Goal: Task Accomplishment & Management: Use online tool/utility

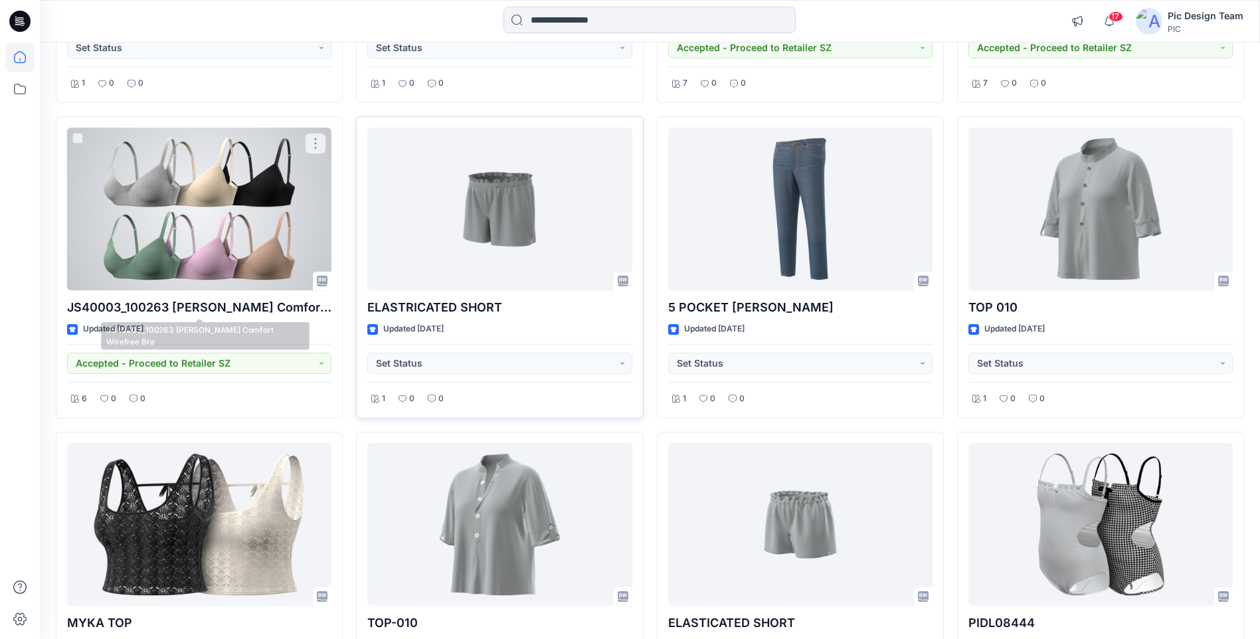
scroll to position [6068, 0]
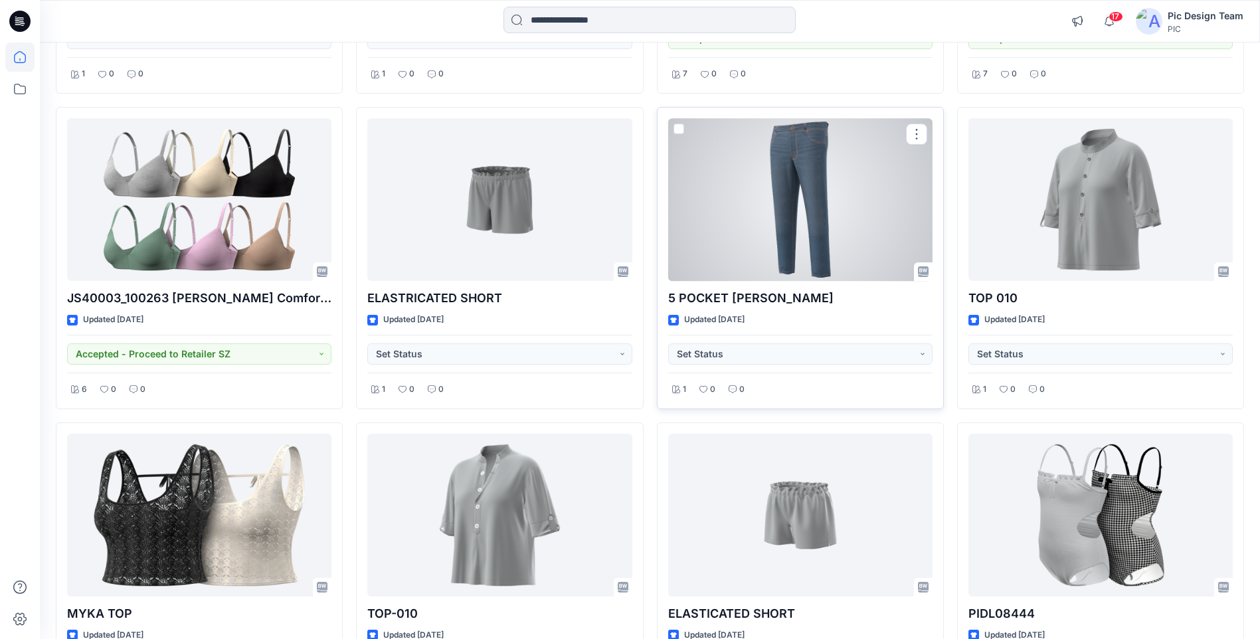
click at [886, 235] on div at bounding box center [800, 199] width 264 height 163
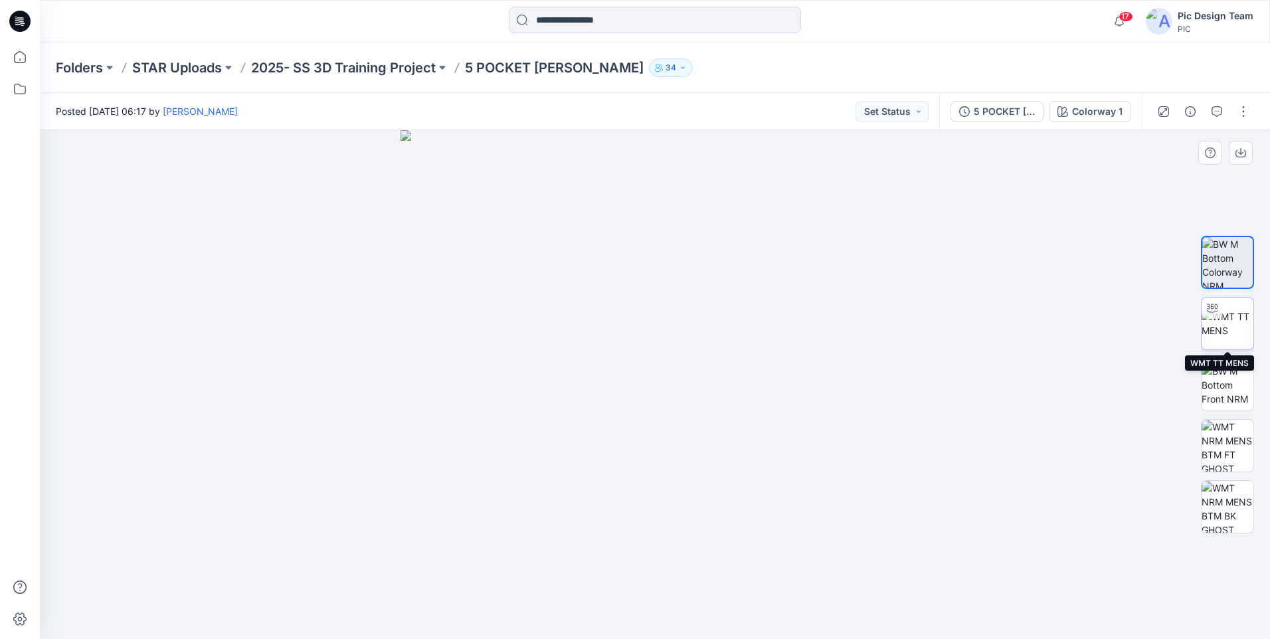
click at [1231, 322] on img at bounding box center [1228, 324] width 52 height 28
drag, startPoint x: 567, startPoint y: 616, endPoint x: 420, endPoint y: 593, distance: 147.9
click at [420, 593] on div at bounding box center [655, 384] width 1230 height 509
drag, startPoint x: 517, startPoint y: 600, endPoint x: 566, endPoint y: 600, distance: 48.5
click at [566, 600] on foreignobject at bounding box center [560, 597] width 15 height 15
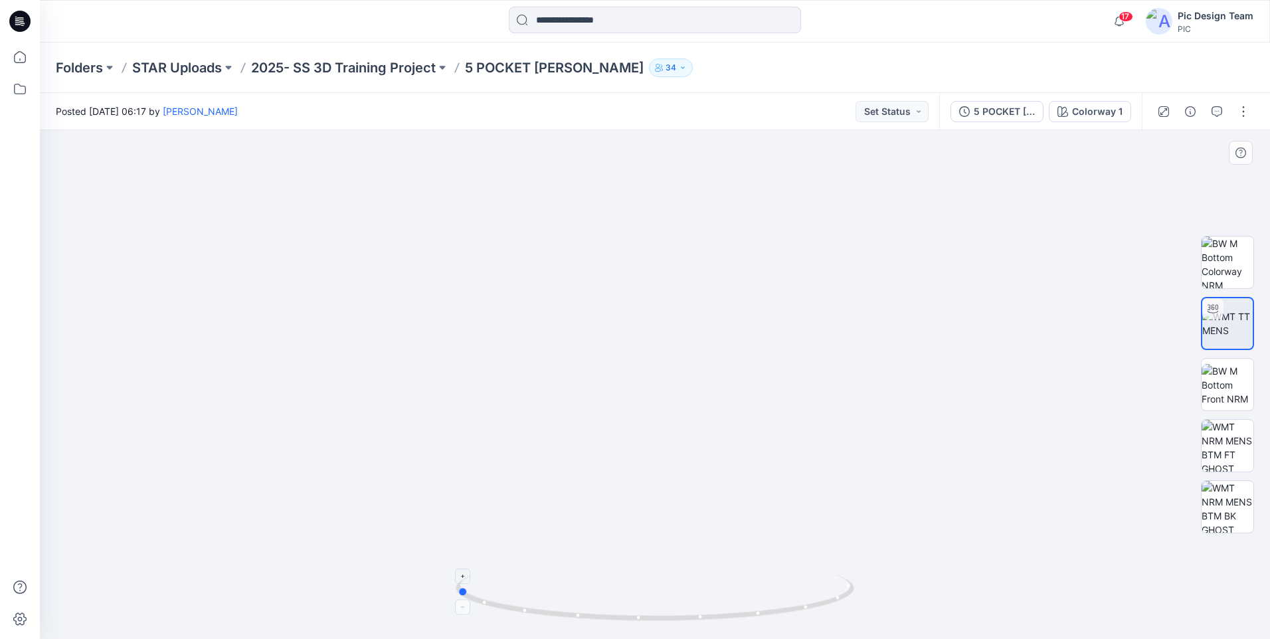
drag, startPoint x: 558, startPoint y: 602, endPoint x: 457, endPoint y: 597, distance: 101.1
click at [457, 597] on icon at bounding box center [657, 600] width 402 height 50
click at [17, 60] on icon at bounding box center [19, 57] width 29 height 29
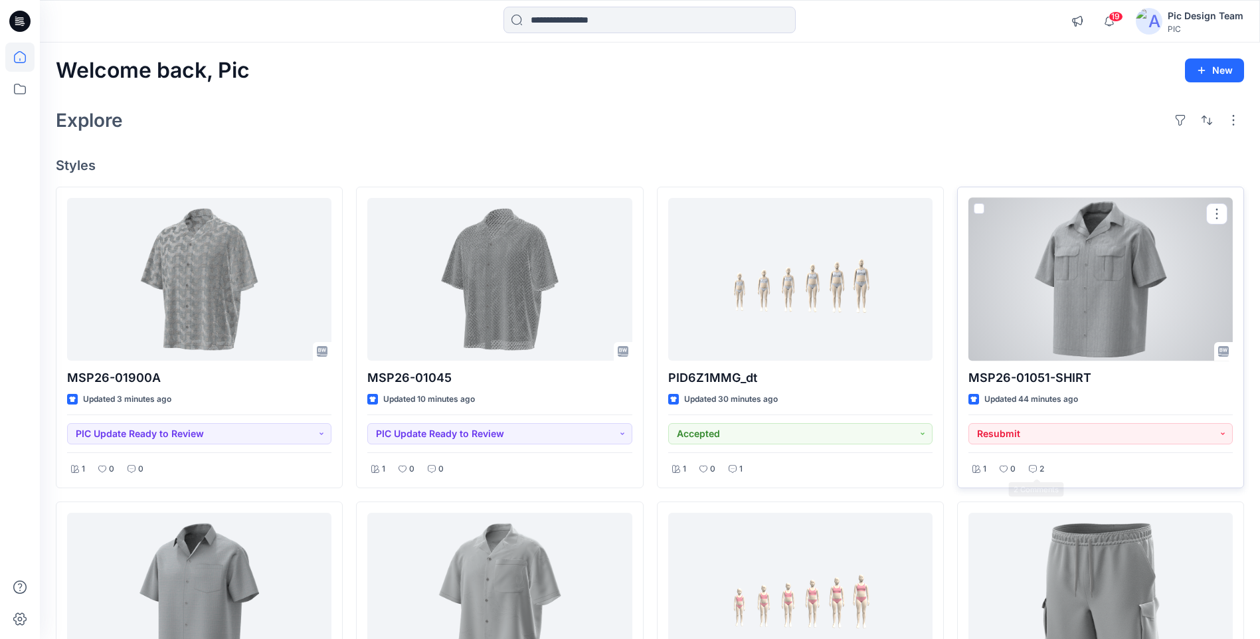
click at [1039, 470] on p "2" at bounding box center [1041, 469] width 5 height 14
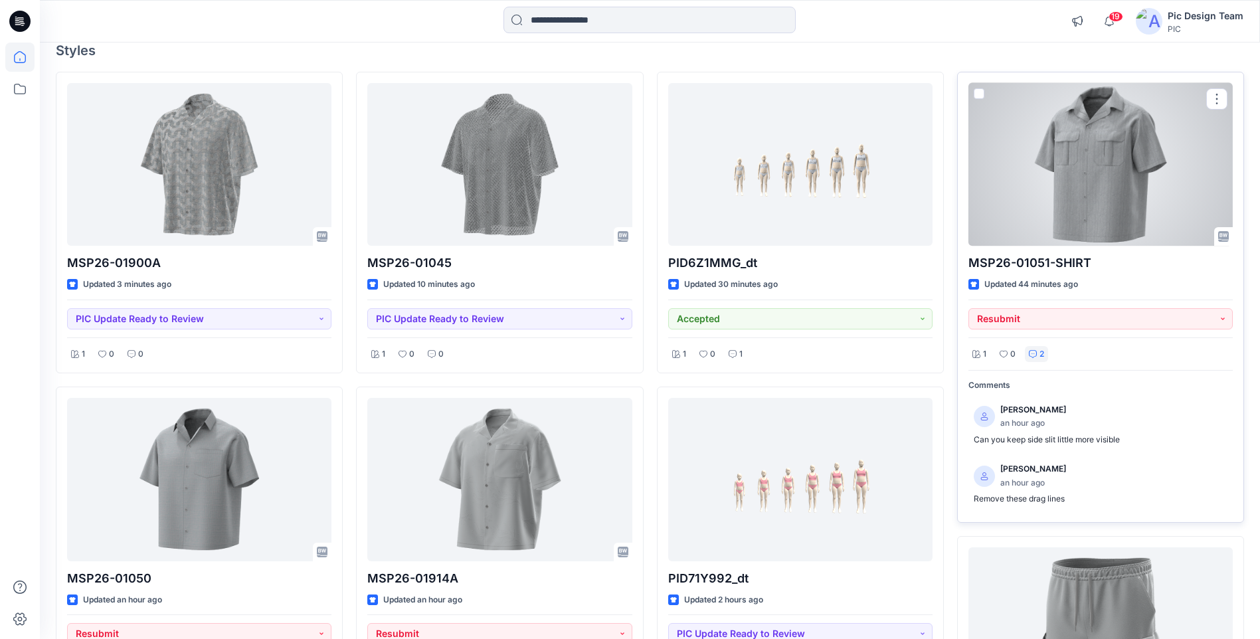
scroll to position [133, 0]
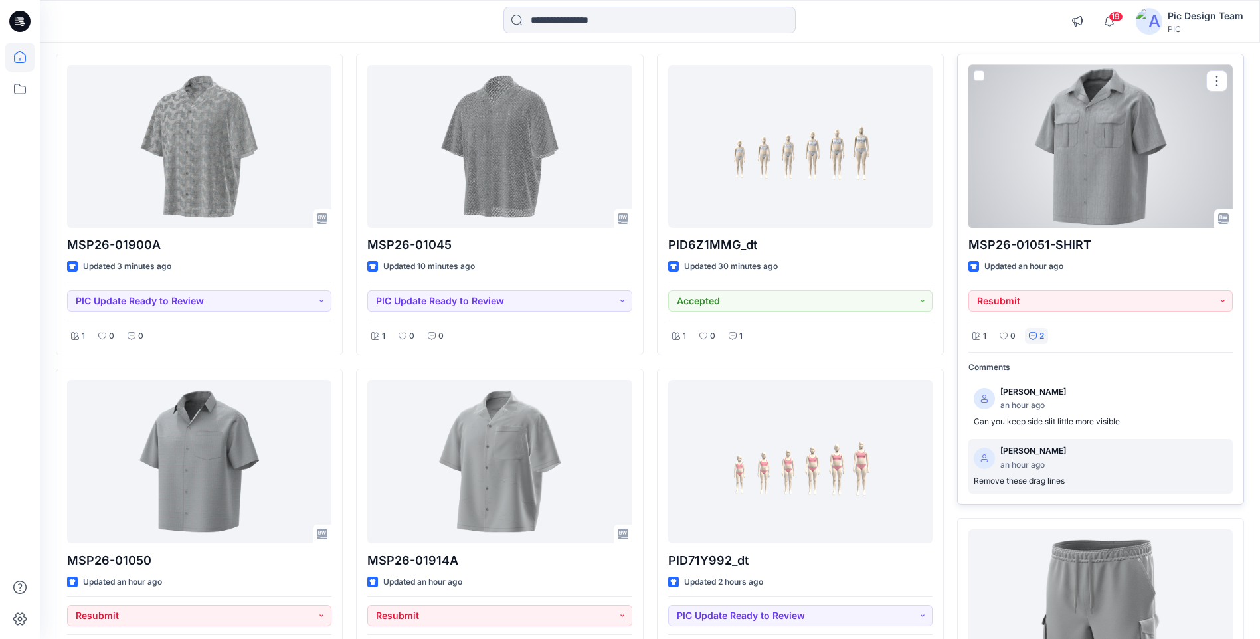
click at [1048, 486] on p "Remove these drag lines" at bounding box center [1101, 481] width 254 height 14
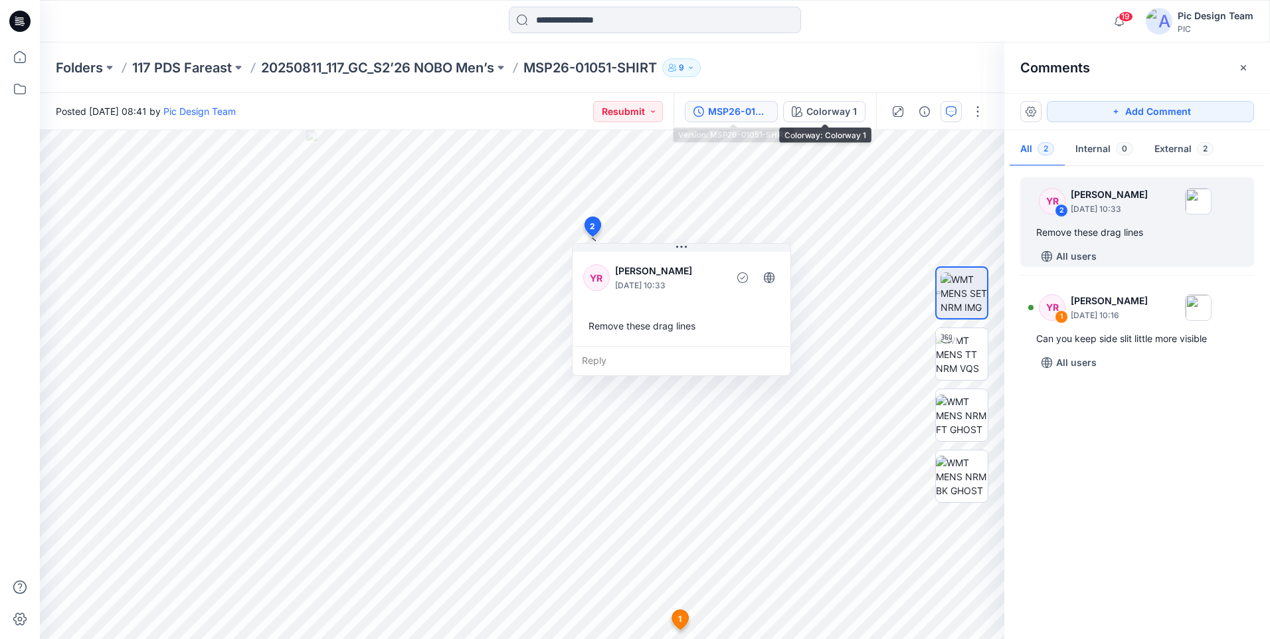
click at [747, 106] on div "MSP26-01051-SHIRT" at bounding box center [738, 111] width 61 height 15
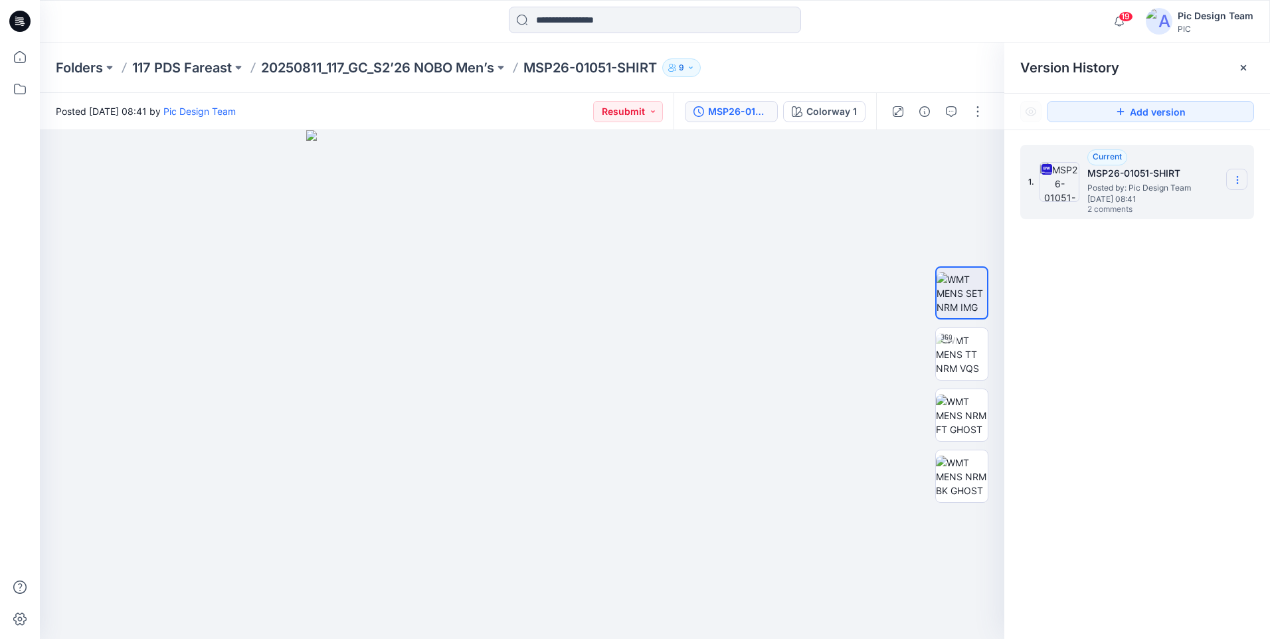
click at [1245, 180] on section at bounding box center [1236, 179] width 21 height 21
click at [1171, 211] on span "Download Source BW File" at bounding box center [1170, 206] width 111 height 16
click at [950, 110] on icon "button" at bounding box center [951, 111] width 11 height 11
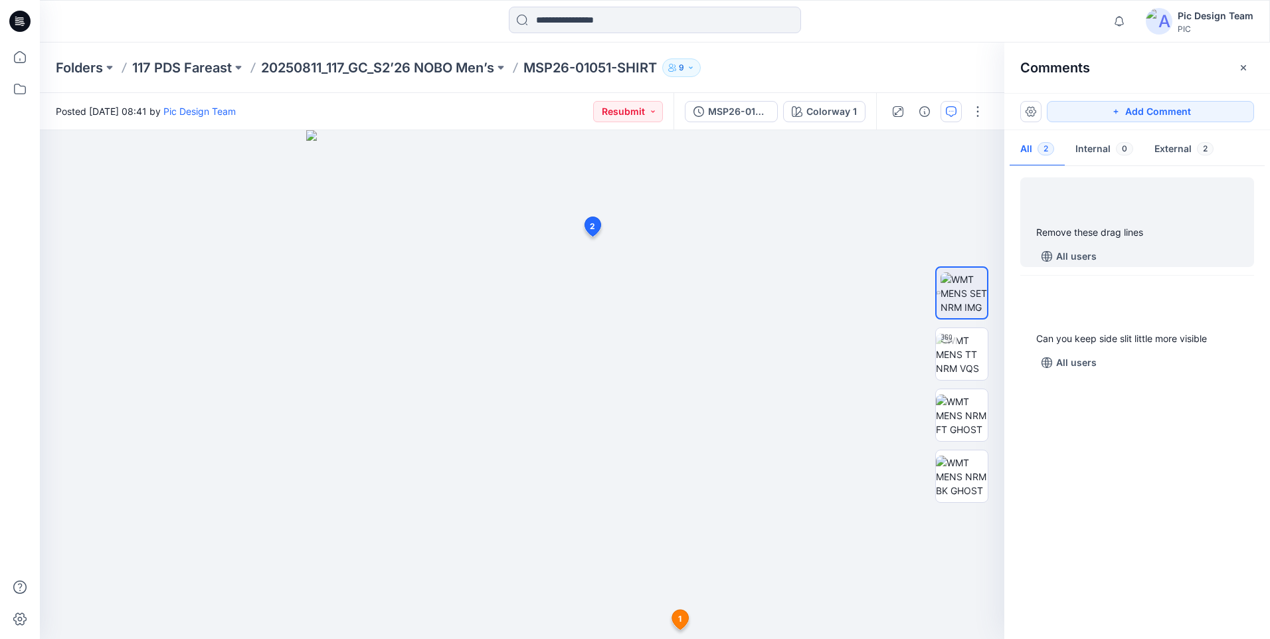
click at [1178, 244] on div "Remove these drag lines All users" at bounding box center [1137, 222] width 234 height 90
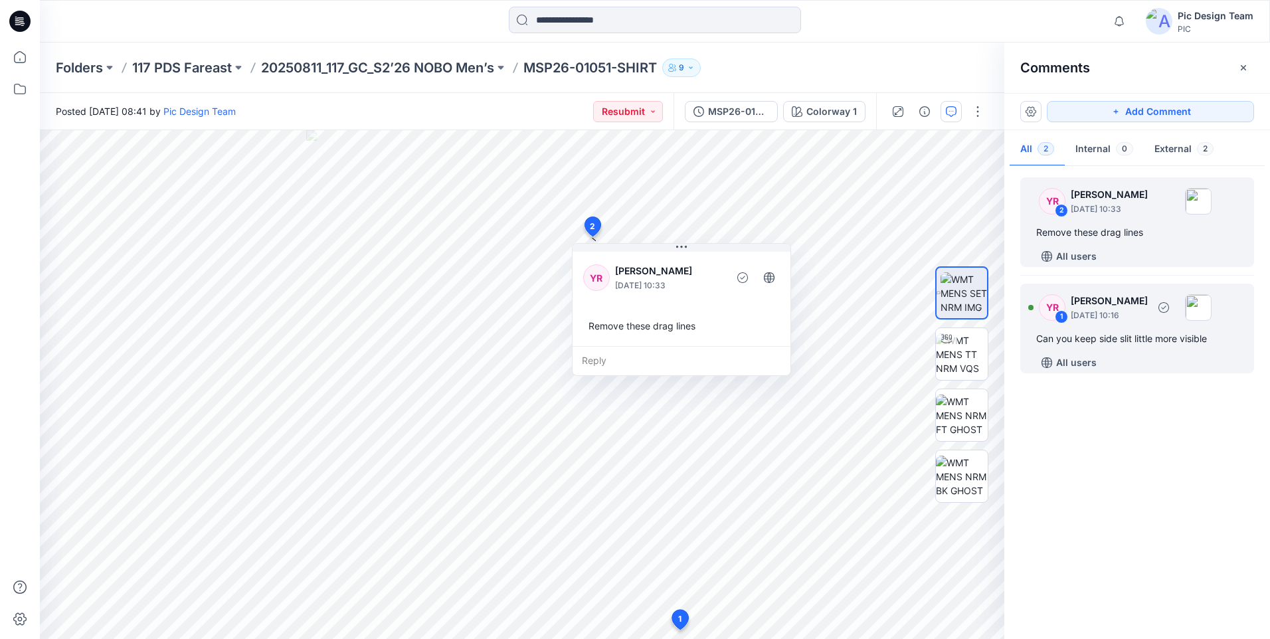
click at [1081, 333] on div "Can you keep side slit little more visible" at bounding box center [1137, 339] width 202 height 16
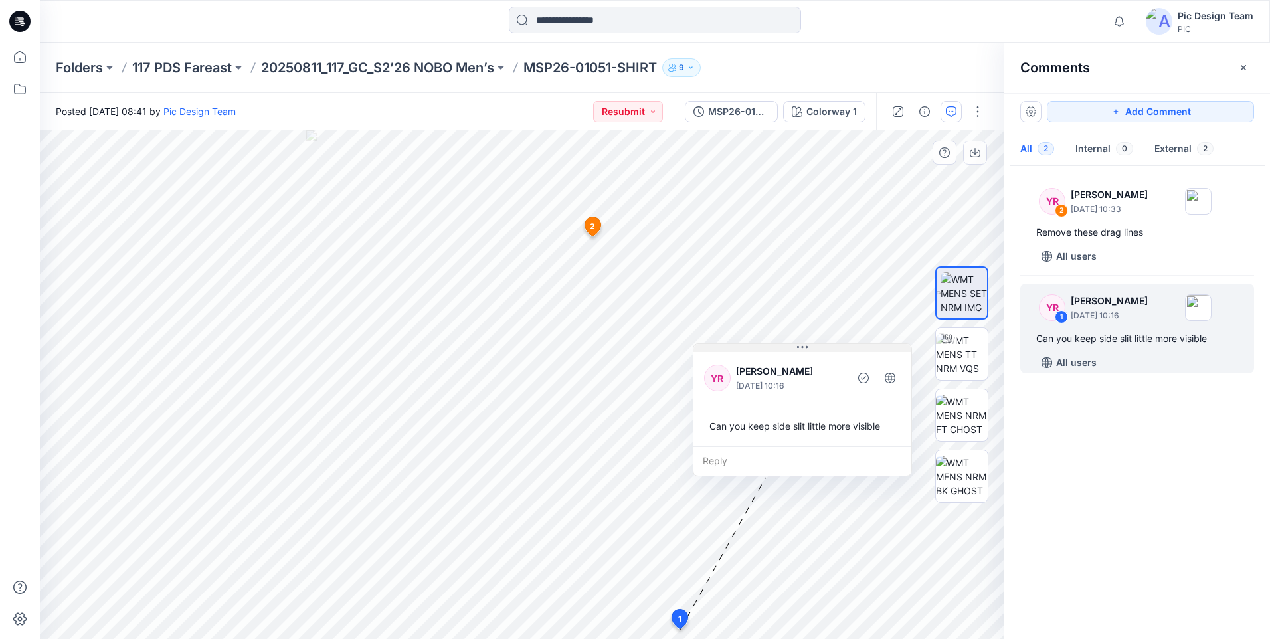
drag, startPoint x: 767, startPoint y: 516, endPoint x: 801, endPoint y: 351, distance: 168.2
click at [801, 351] on icon at bounding box center [802, 347] width 11 height 11
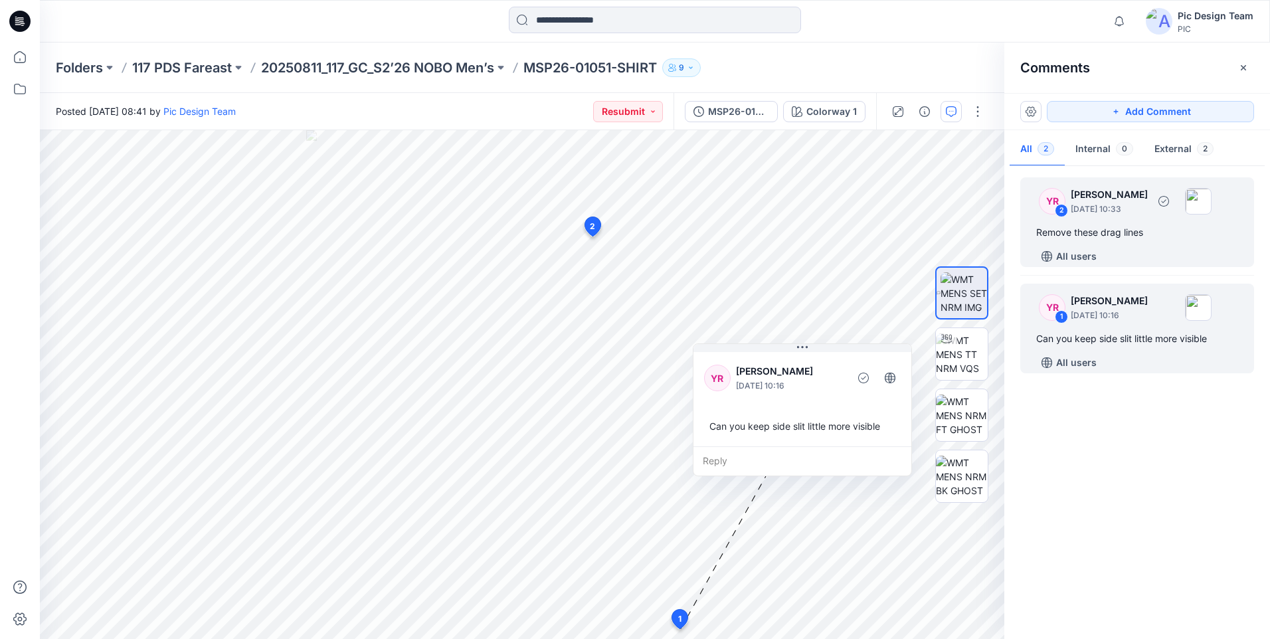
click at [1053, 223] on div "YR 2 Yeshmi Randike August 15, 2025 10:33 Remove these drag lines All users" at bounding box center [1137, 222] width 234 height 90
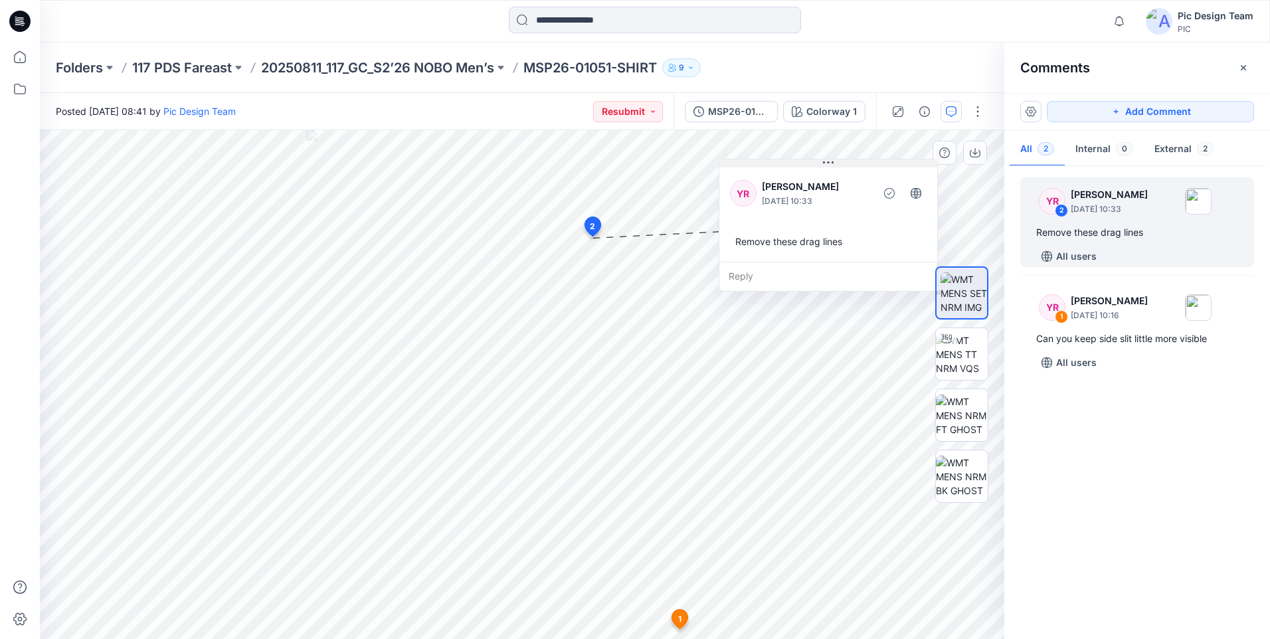
drag, startPoint x: 679, startPoint y: 247, endPoint x: 826, endPoint y: 163, distance: 169.3
click at [826, 163] on icon at bounding box center [828, 162] width 11 height 11
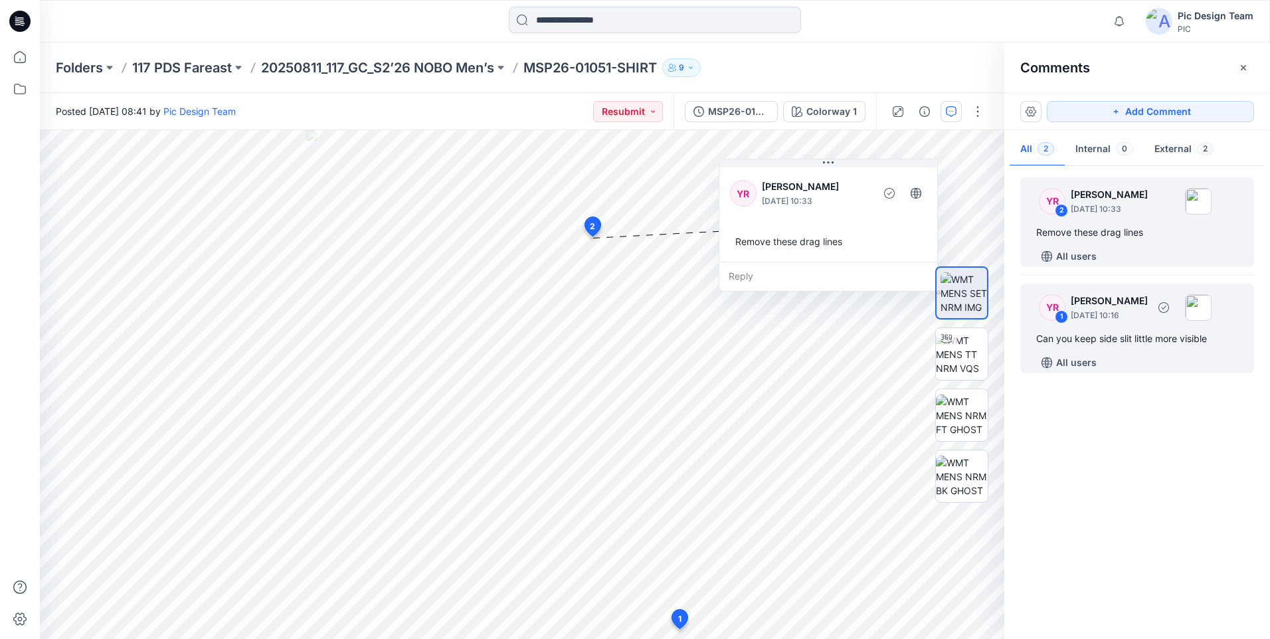
click at [1140, 347] on div "YR 1 Yeshmi Randike August 15, 2025 10:16 Can you keep side slit little more vi…" at bounding box center [1137, 329] width 234 height 90
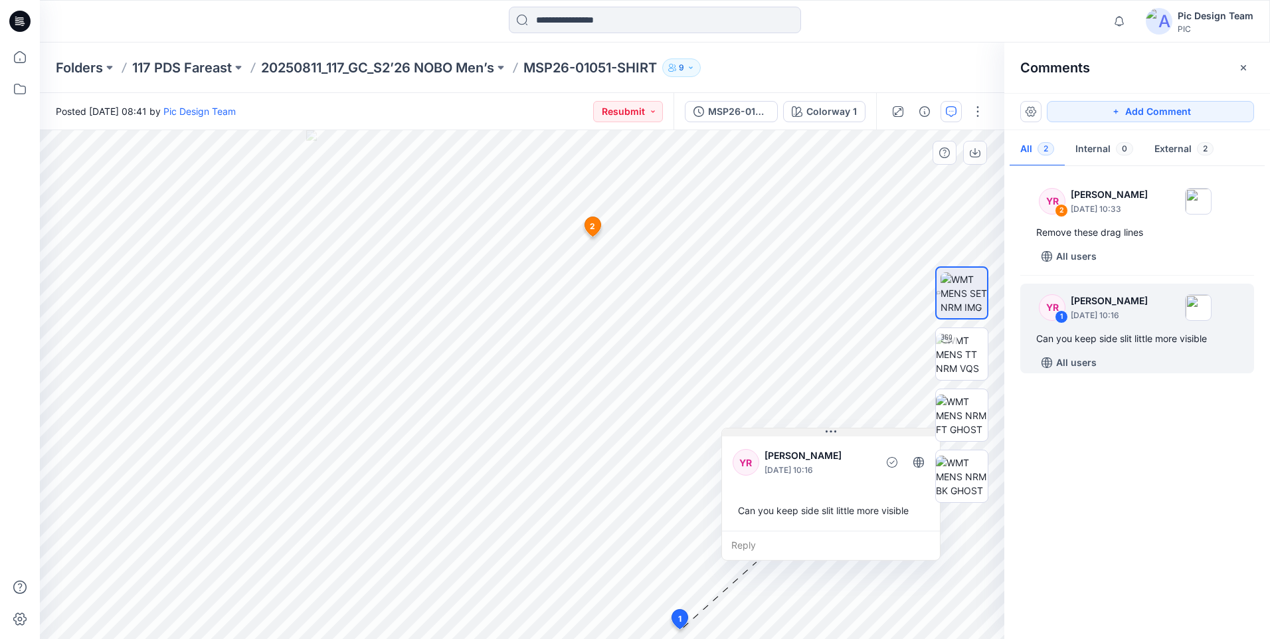
drag, startPoint x: 770, startPoint y: 513, endPoint x: 833, endPoint y: 433, distance: 101.8
click at [833, 433] on icon at bounding box center [831, 431] width 11 height 11
click at [173, 66] on p "117 PDS Fareast" at bounding box center [182, 67] width 100 height 19
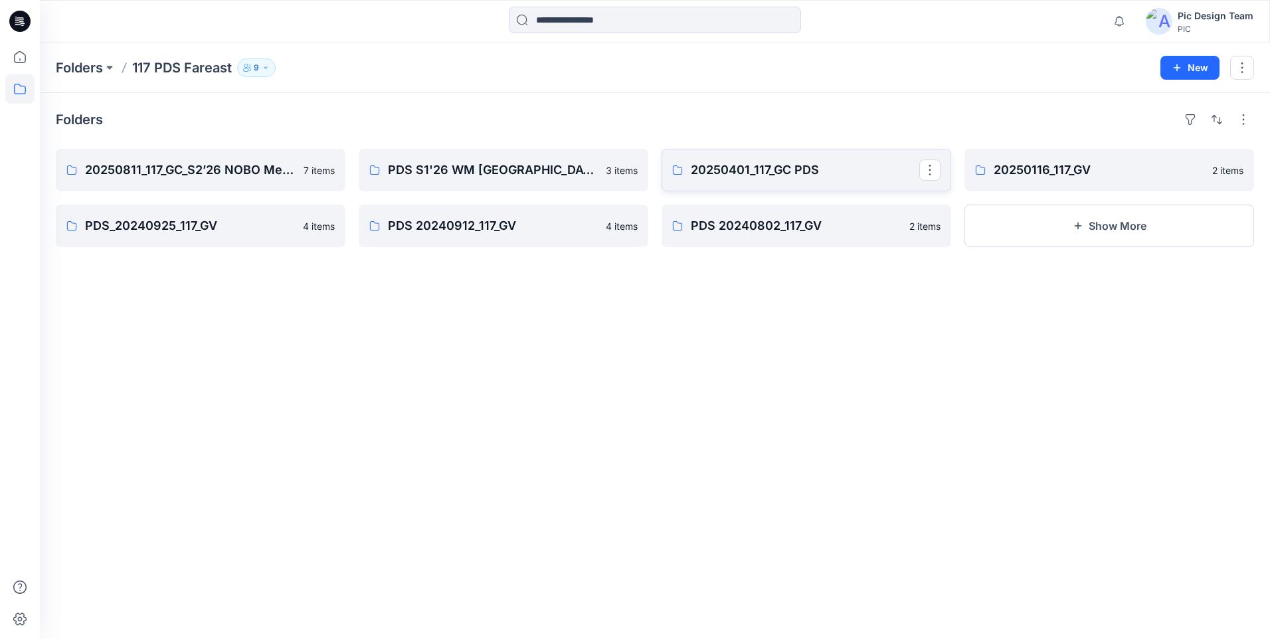
click at [802, 171] on p "20250401_117_GC PDS" at bounding box center [805, 170] width 228 height 19
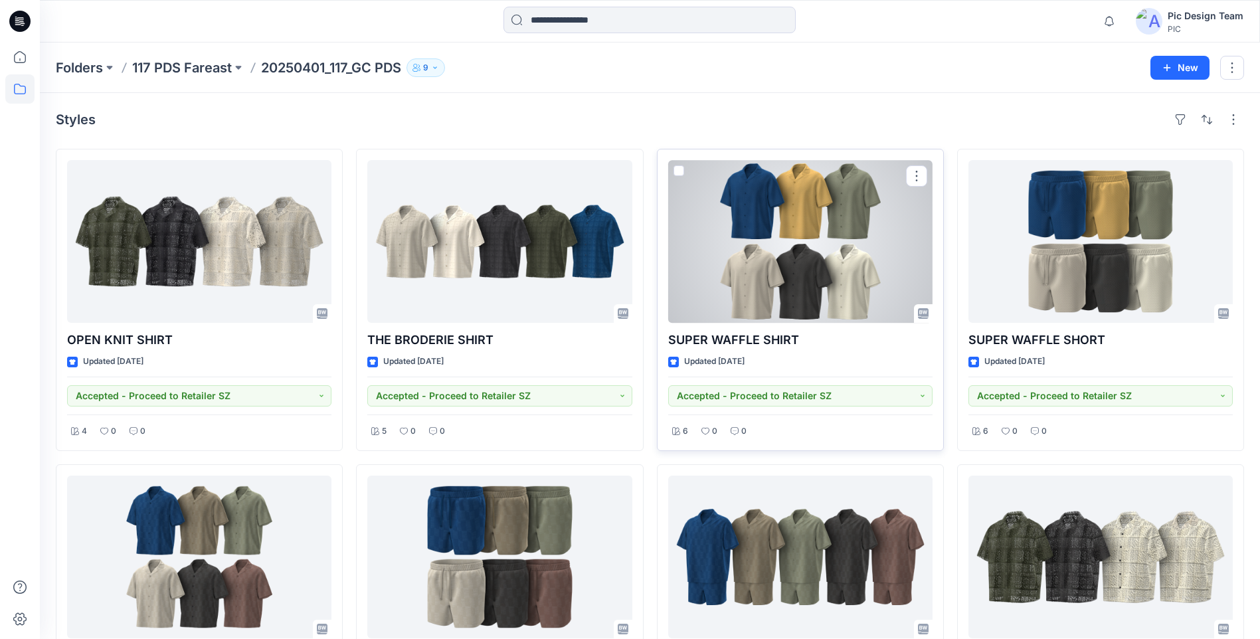
click at [839, 274] on div at bounding box center [800, 241] width 264 height 163
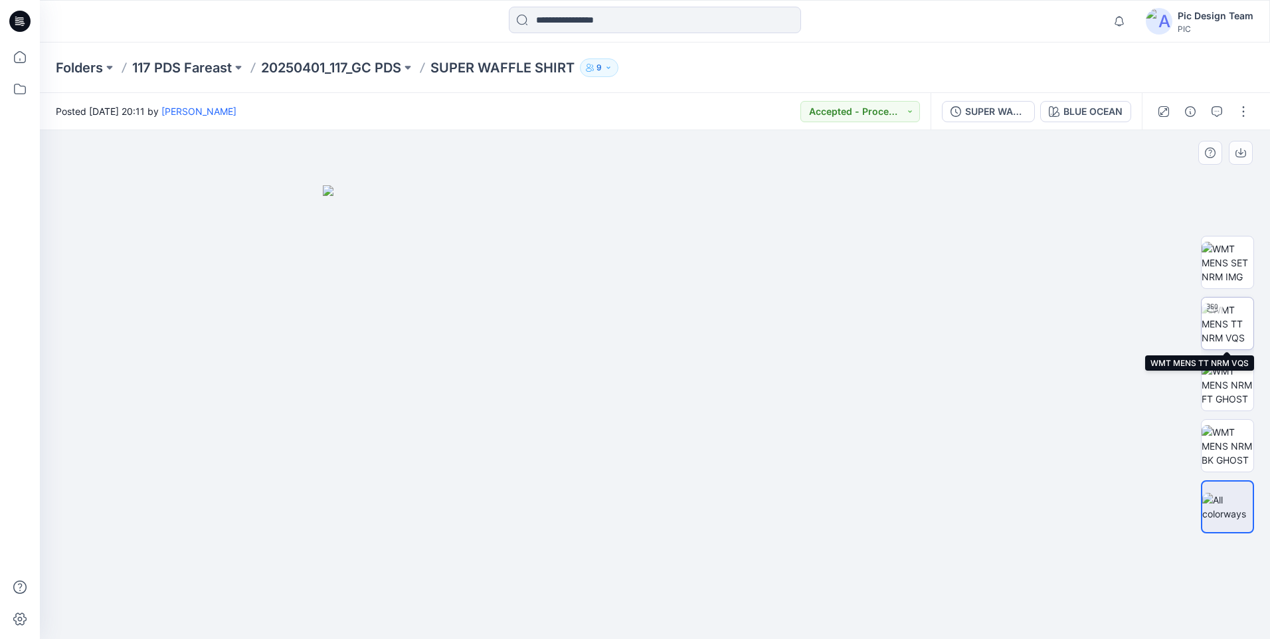
click at [1226, 333] on img at bounding box center [1228, 324] width 52 height 42
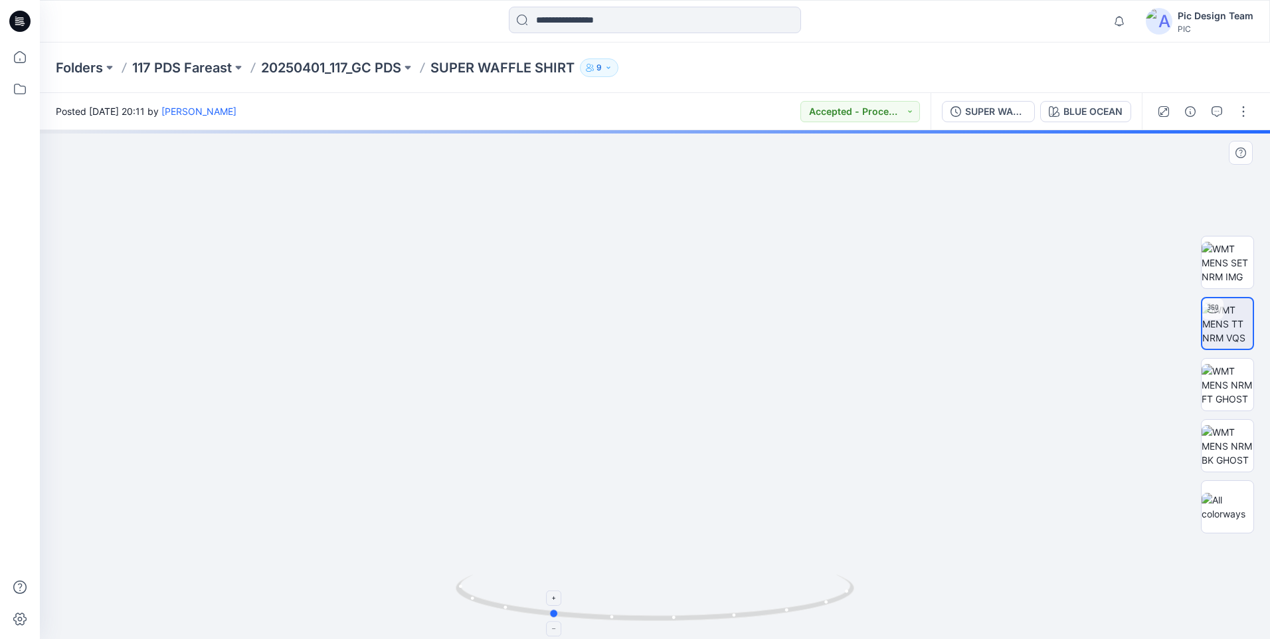
drag, startPoint x: 723, startPoint y: 618, endPoint x: 619, endPoint y: 606, distance: 104.9
click at [619, 606] on icon at bounding box center [657, 600] width 402 height 50
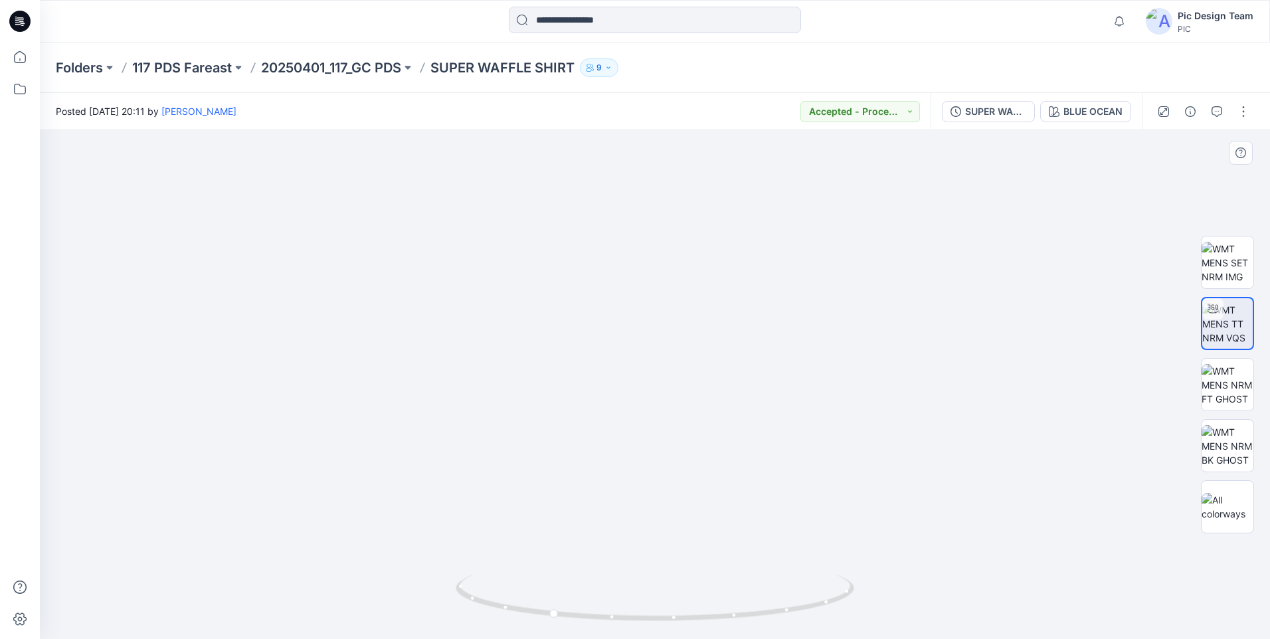
drag, startPoint x: 701, startPoint y: 529, endPoint x: 753, endPoint y: 306, distance: 229.8
drag, startPoint x: 493, startPoint y: 604, endPoint x: 477, endPoint y: 555, distance: 52.3
click at [564, 600] on icon at bounding box center [657, 600] width 402 height 50
click at [1228, 259] on img at bounding box center [1228, 263] width 52 height 42
click at [13, 55] on icon at bounding box center [19, 57] width 29 height 29
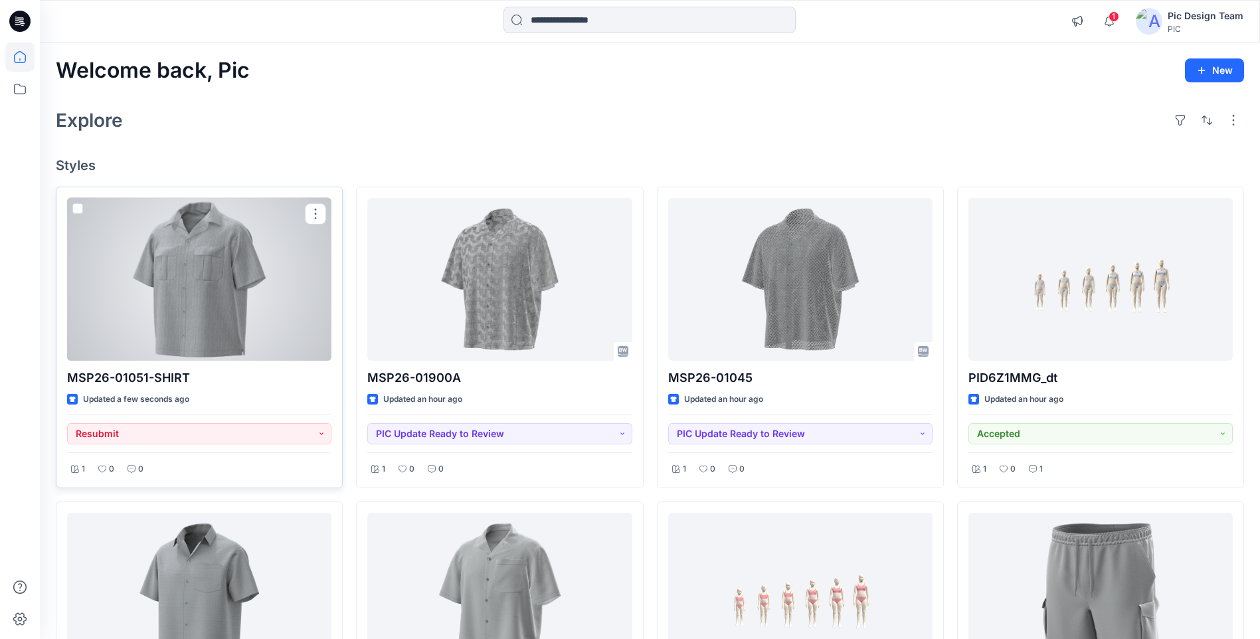
click at [268, 300] on div at bounding box center [199, 279] width 264 height 163
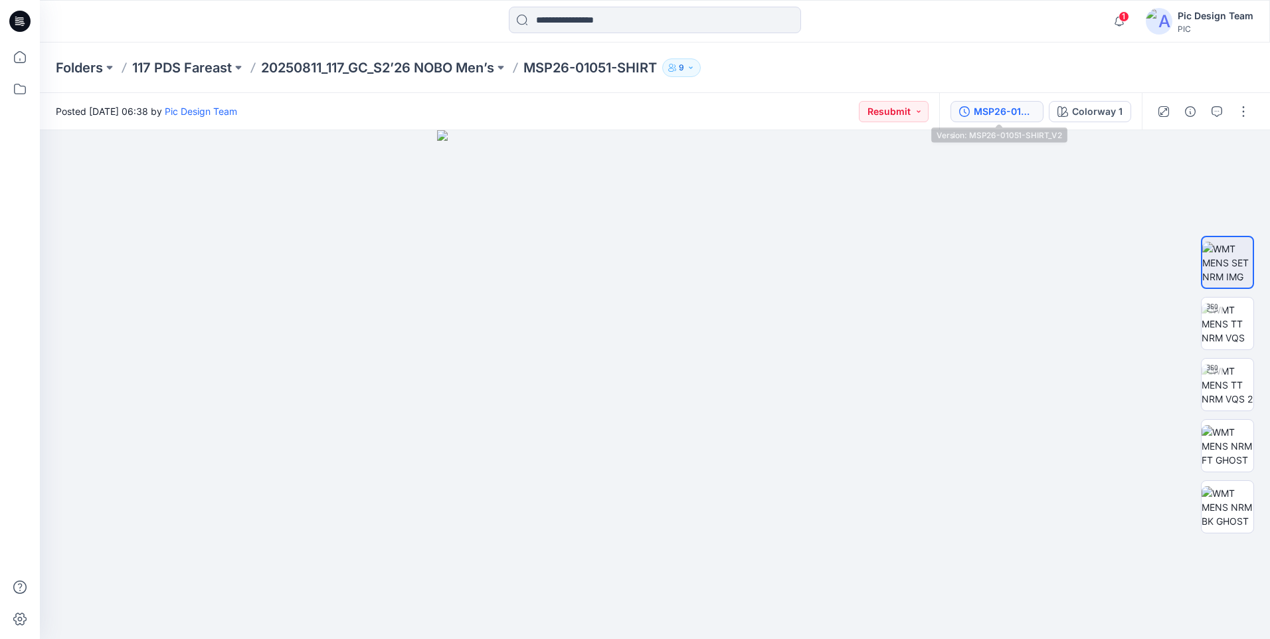
click at [1022, 110] on div "MSP26-01051-SHIRT_V2" at bounding box center [1004, 111] width 61 height 15
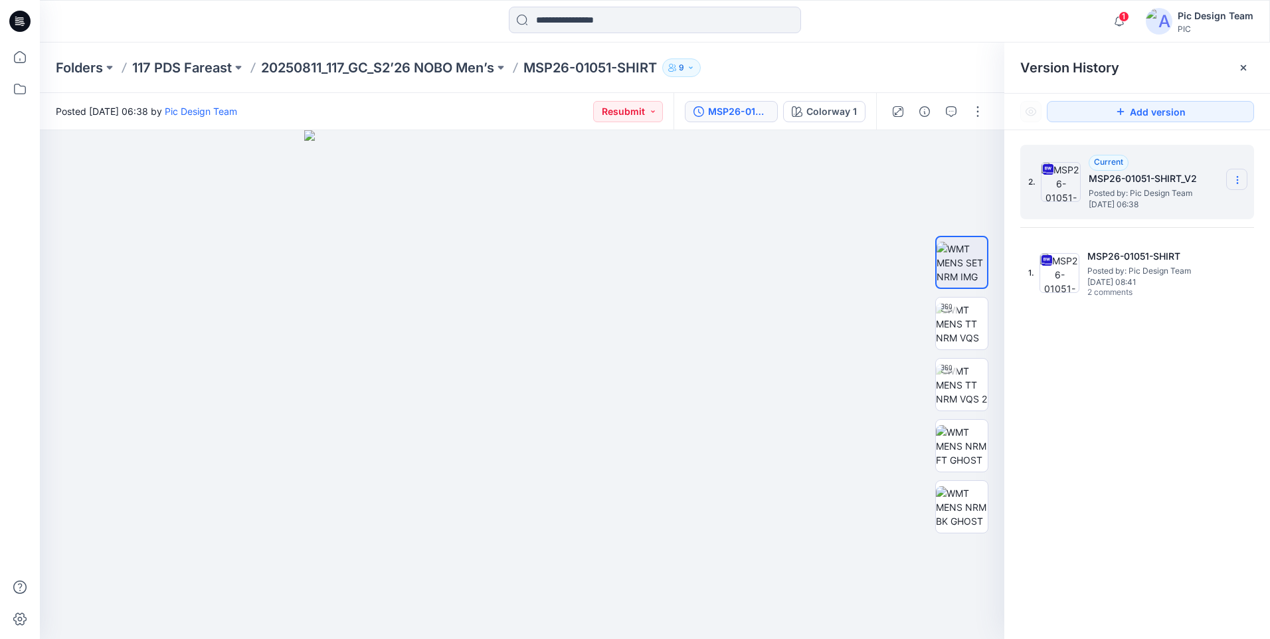
click at [1233, 179] on icon at bounding box center [1237, 180] width 11 height 11
click at [1186, 291] on div "Delete Version" at bounding box center [1166, 291] width 154 height 27
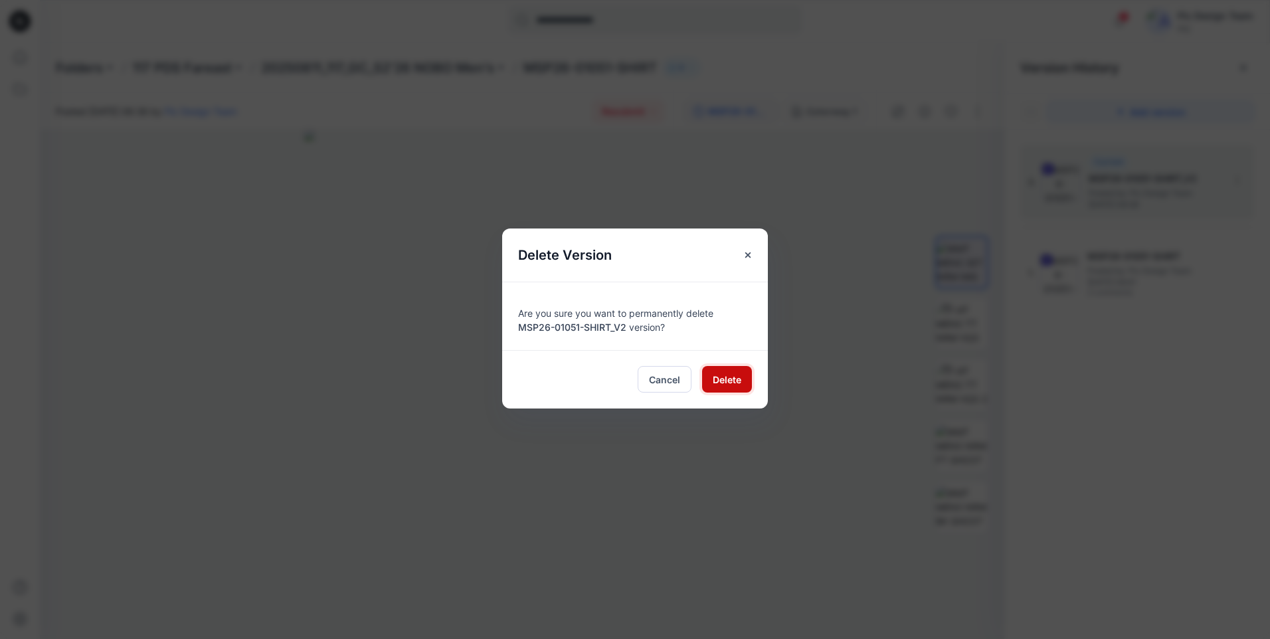
click at [713, 381] on span "Delete" at bounding box center [727, 380] width 29 height 14
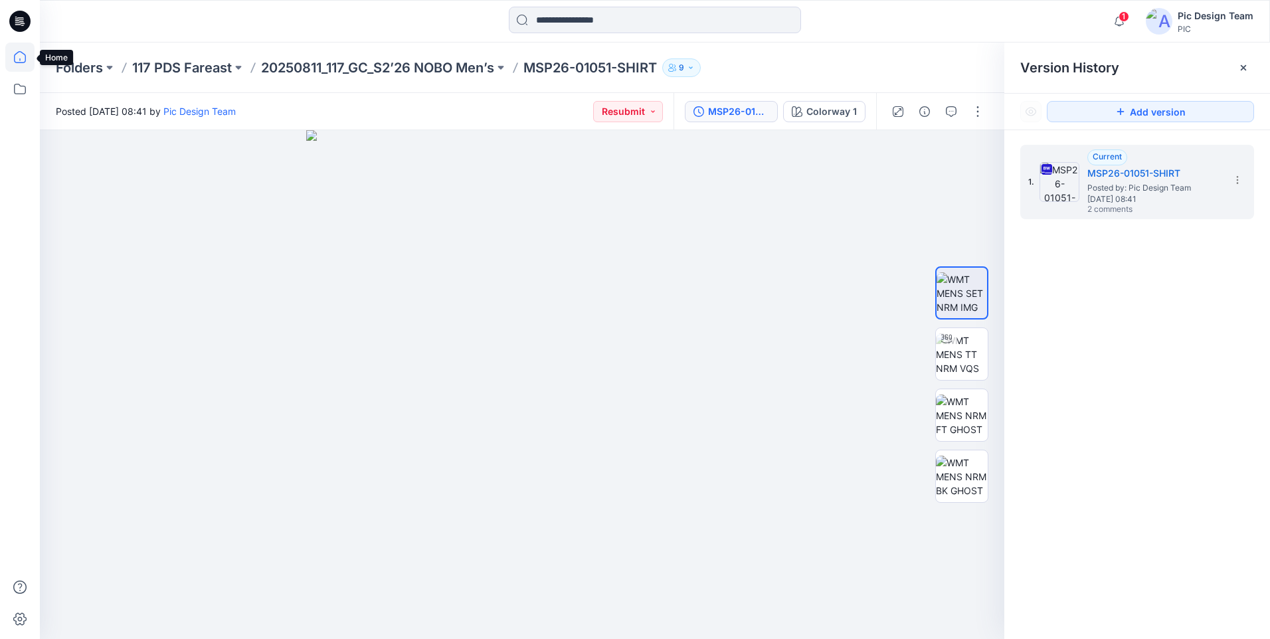
click at [25, 57] on icon at bounding box center [20, 57] width 12 height 12
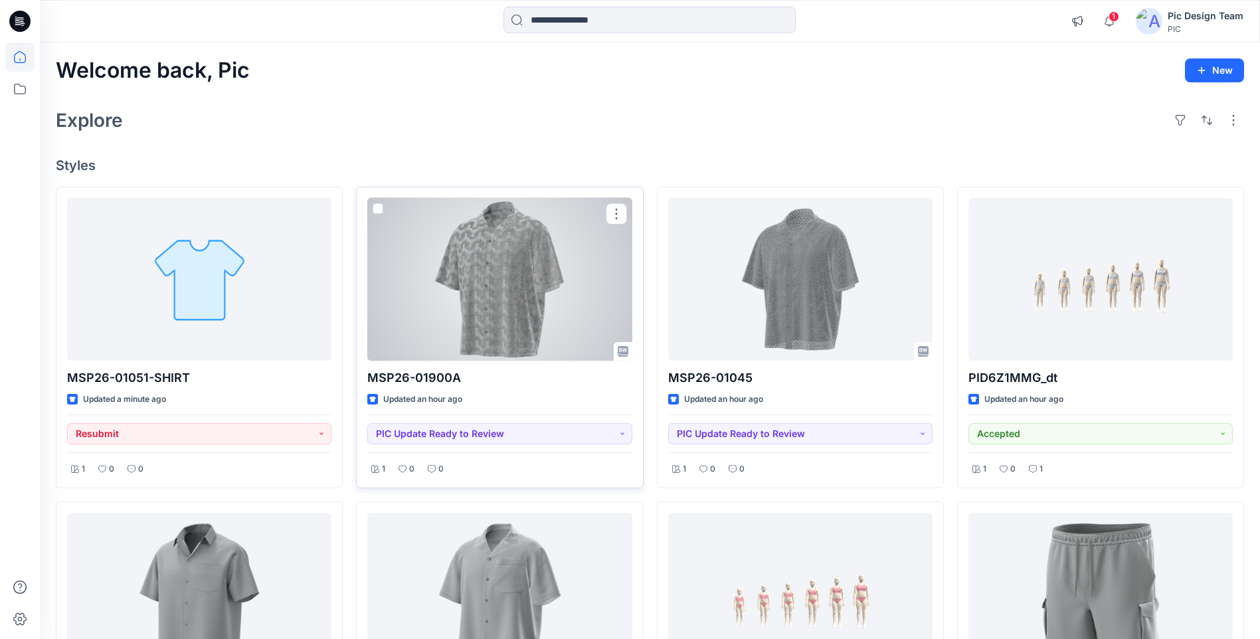
click at [443, 244] on div at bounding box center [499, 279] width 264 height 163
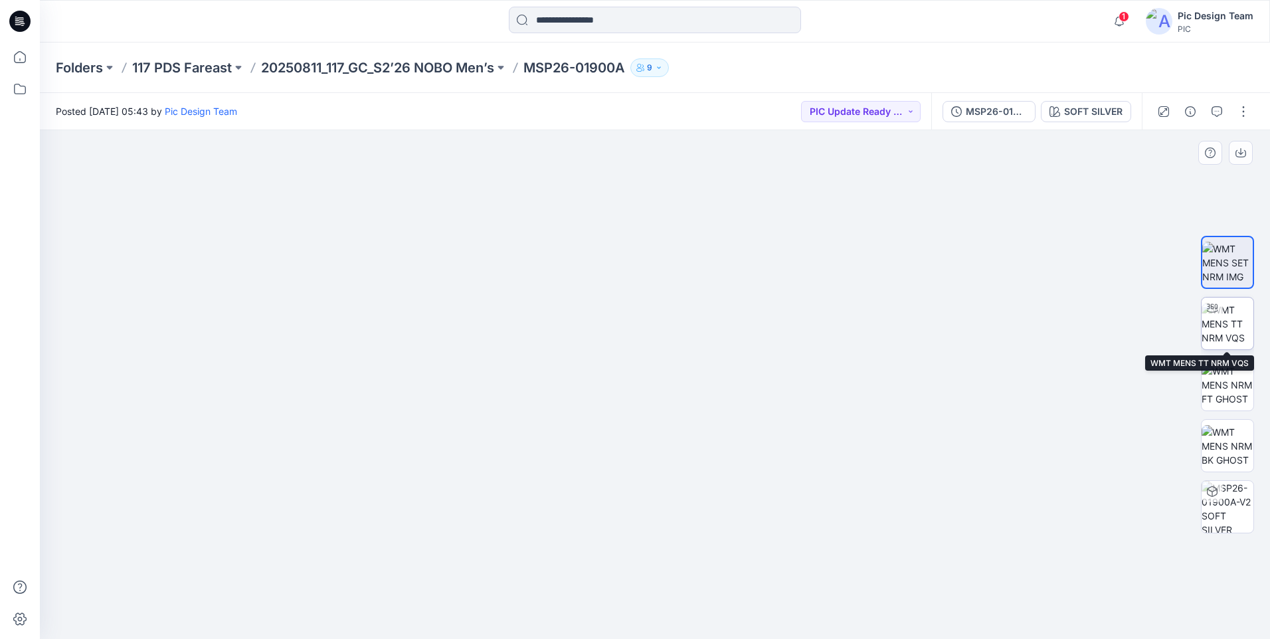
click at [1253, 336] on div at bounding box center [1227, 323] width 53 height 53
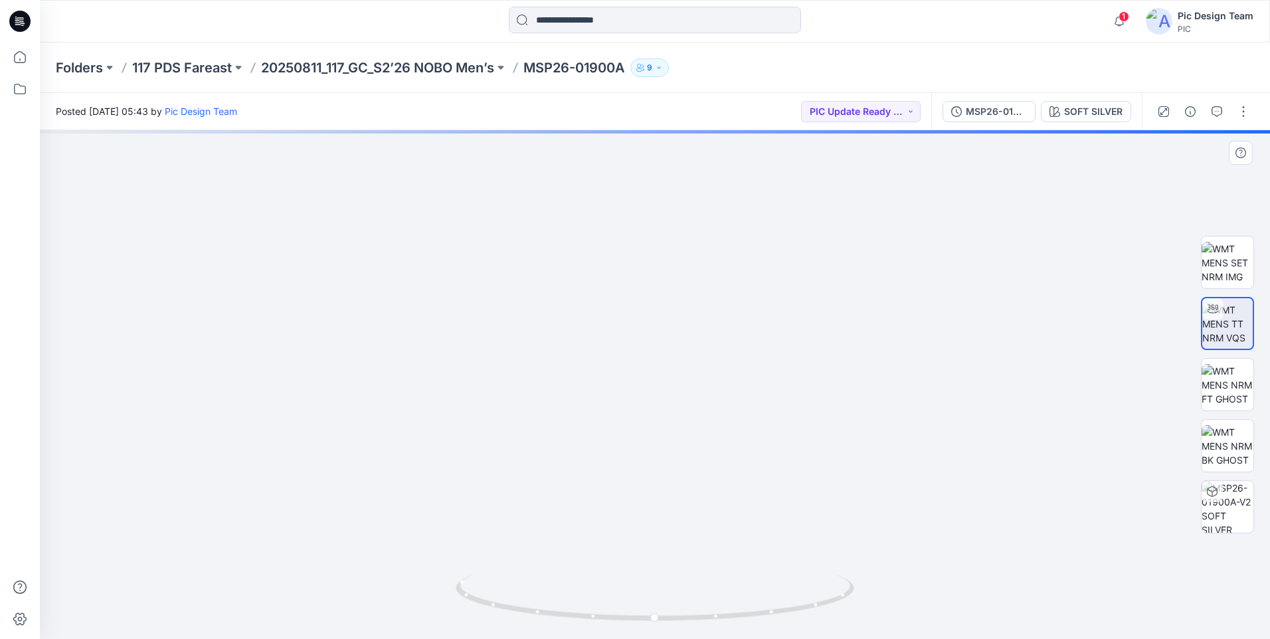
drag, startPoint x: 651, startPoint y: 264, endPoint x: 654, endPoint y: 386, distance: 121.6
click at [654, 386] on img at bounding box center [655, 285] width 1151 height 708
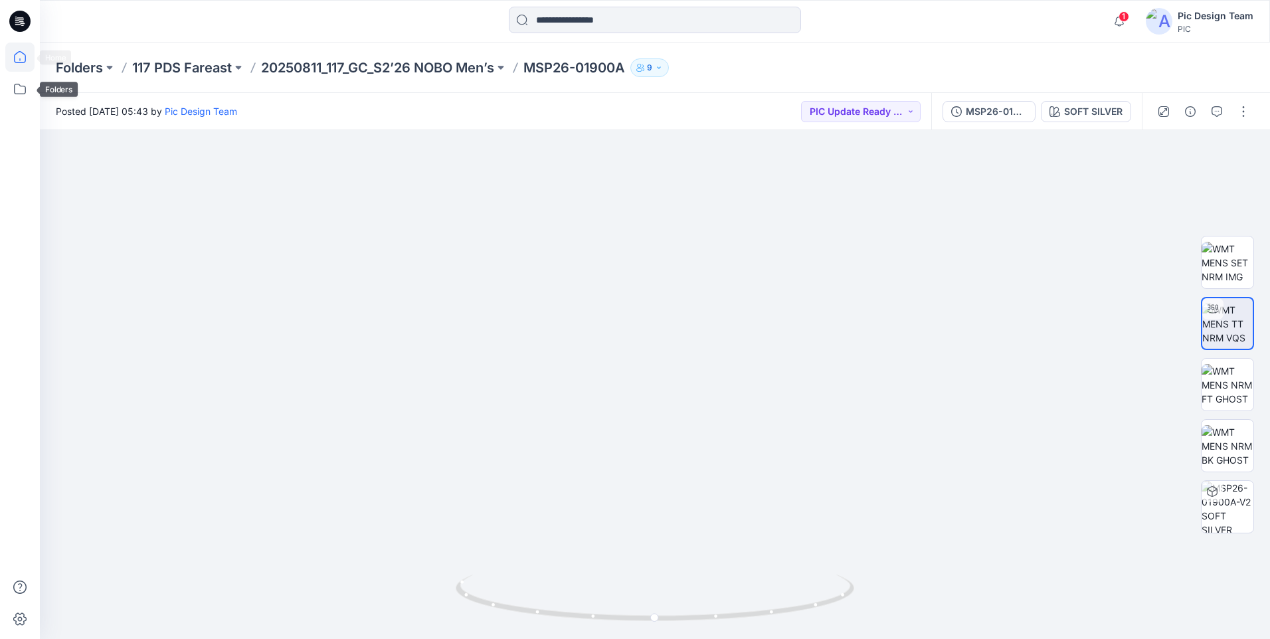
click at [15, 57] on icon at bounding box center [19, 57] width 29 height 29
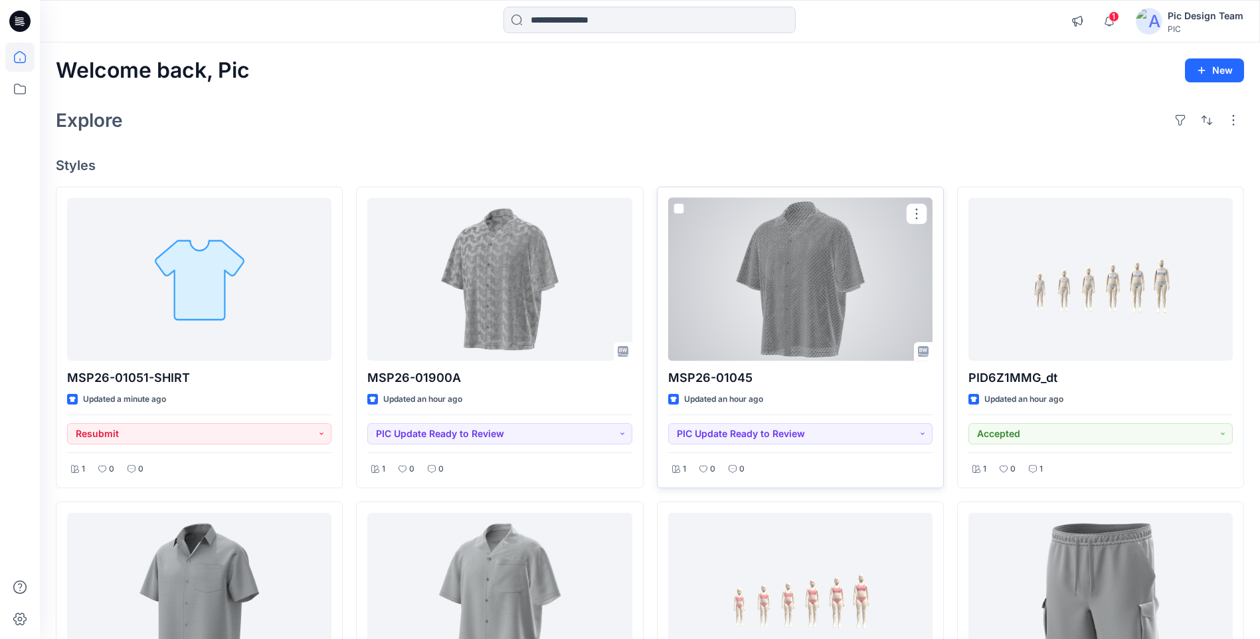
click at [828, 285] on div at bounding box center [800, 279] width 264 height 163
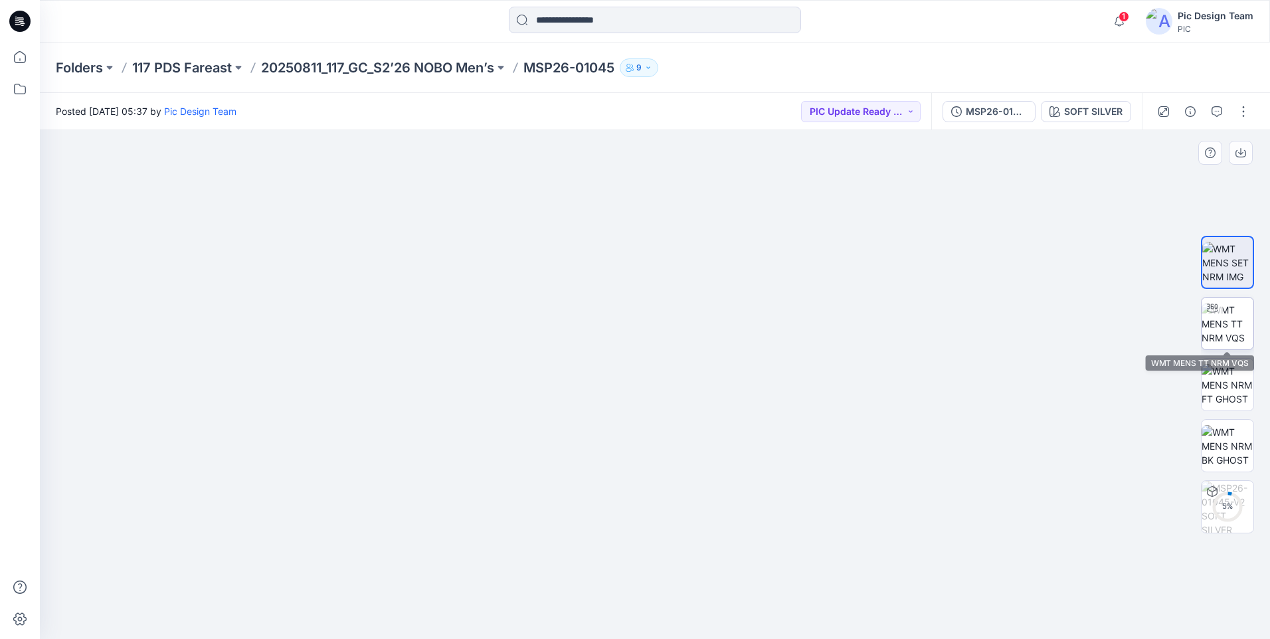
click at [1222, 320] on img at bounding box center [1228, 324] width 52 height 42
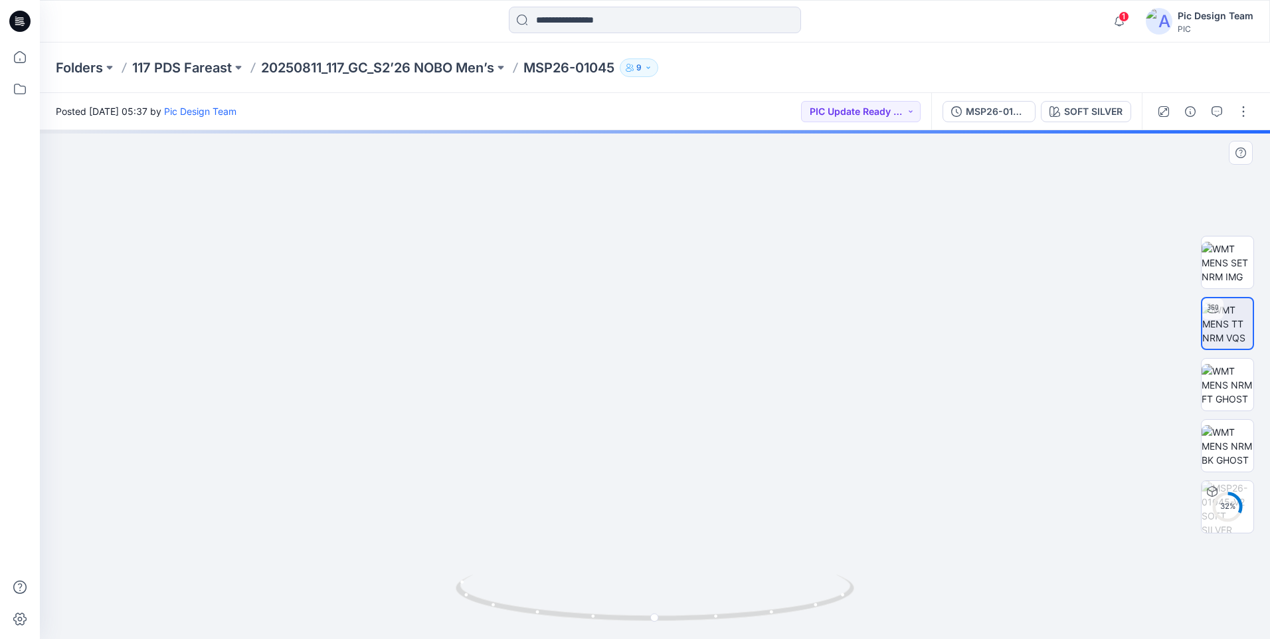
drag, startPoint x: 660, startPoint y: 277, endPoint x: 652, endPoint y: 365, distance: 88.7
click at [652, 365] on img at bounding box center [654, 299] width 1022 height 677
click at [20, 61] on icon at bounding box center [19, 57] width 29 height 29
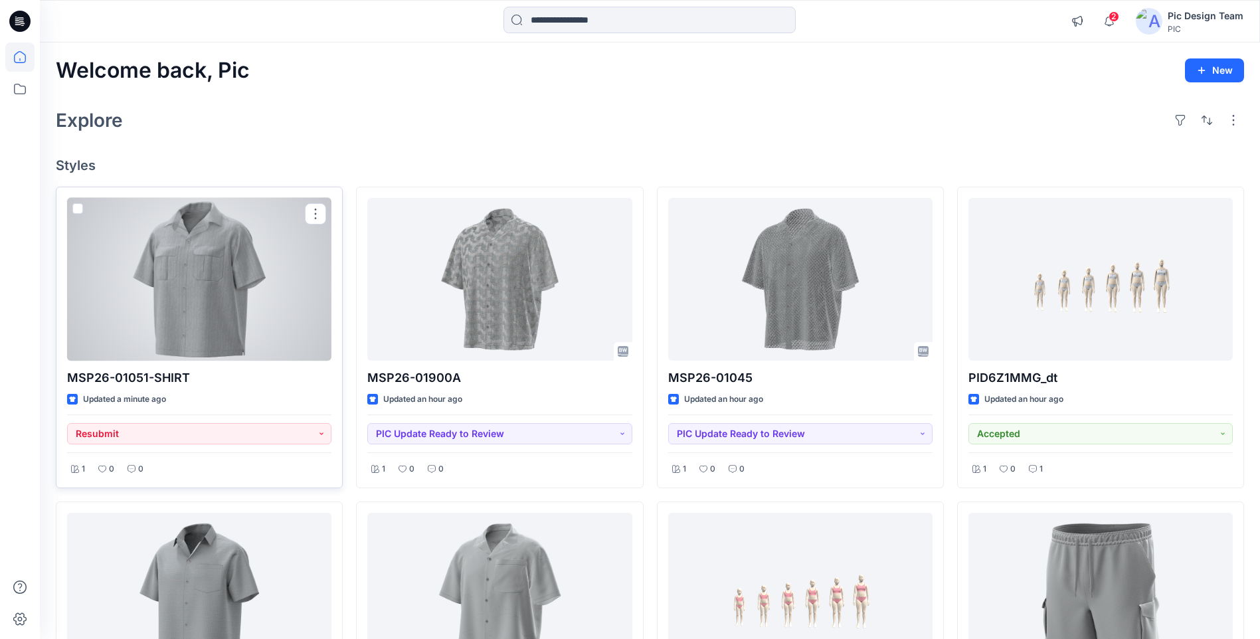
click at [256, 352] on div at bounding box center [199, 279] width 264 height 163
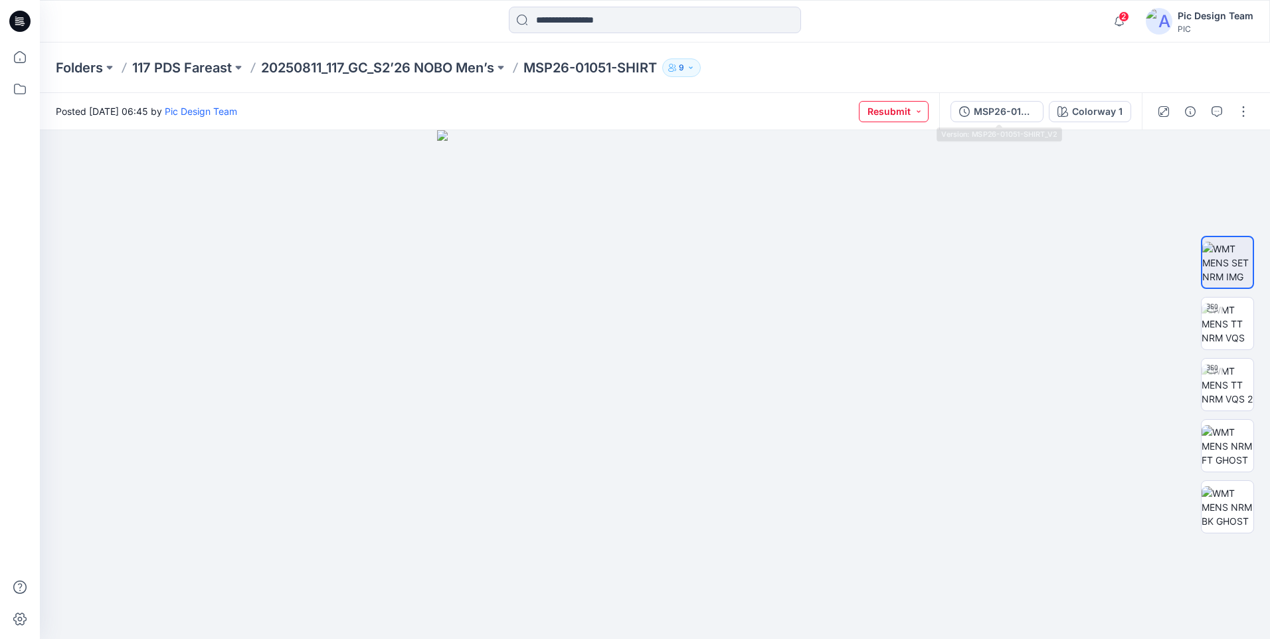
click at [905, 118] on button "Resubmit" at bounding box center [894, 111] width 70 height 21
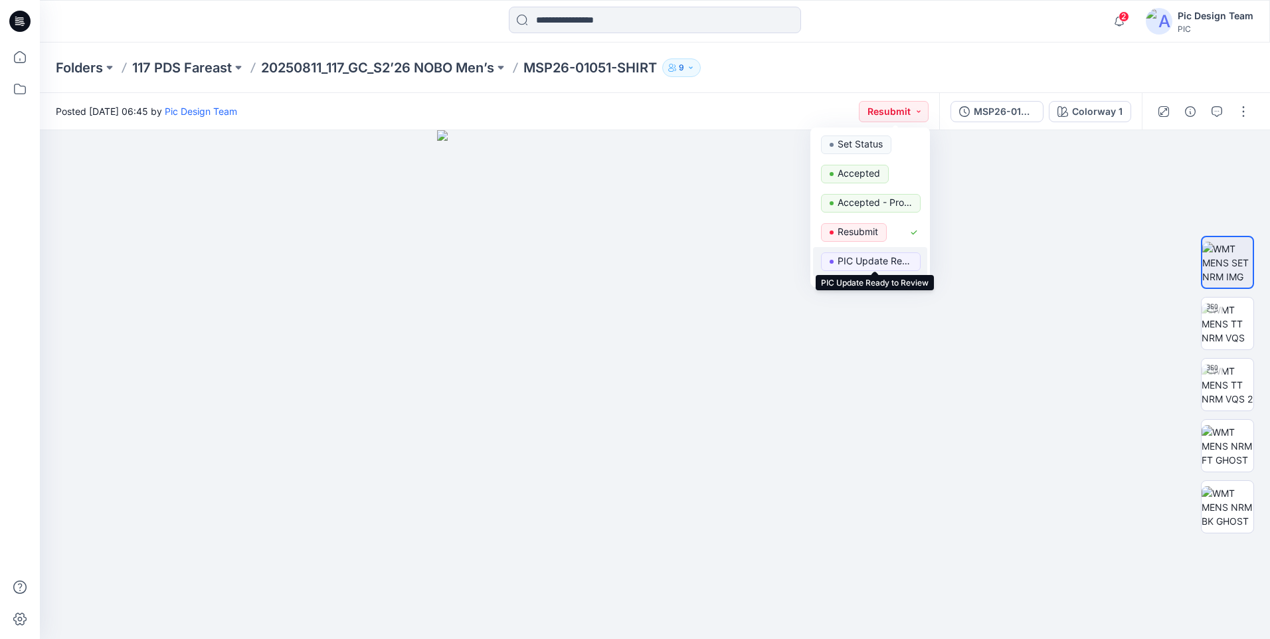
click at [873, 257] on p "PIC Update Ready to Review" at bounding box center [875, 260] width 74 height 17
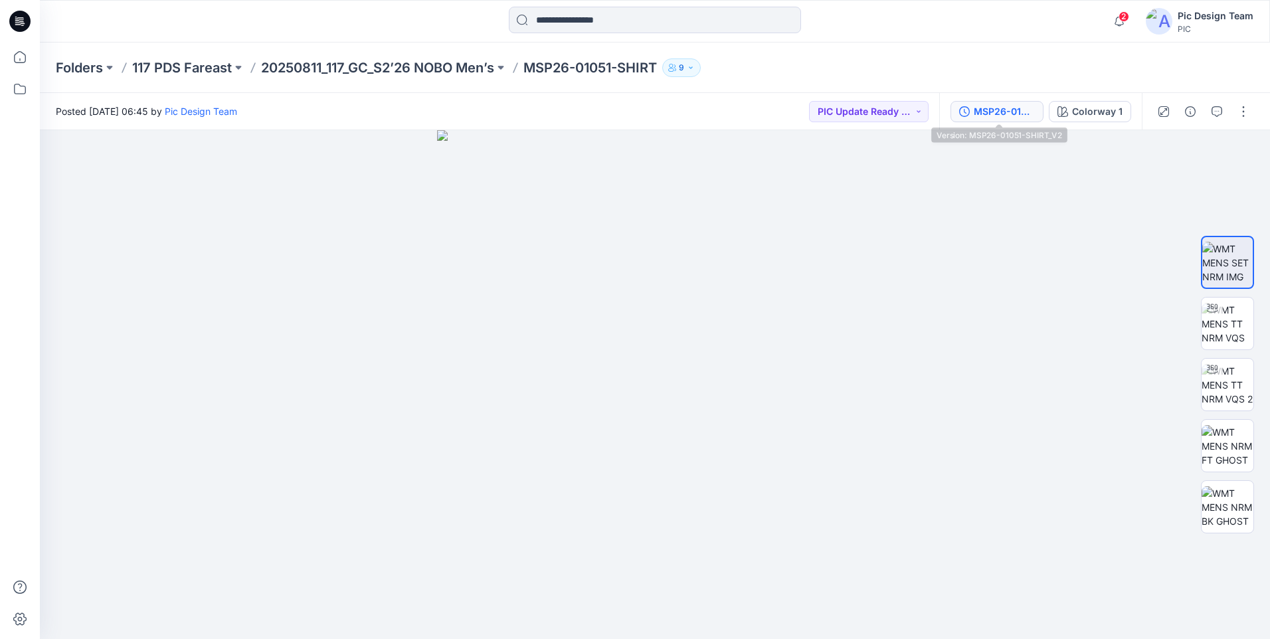
click at [965, 105] on button "MSP26-01051-SHIRT_V2" at bounding box center [996, 111] width 93 height 21
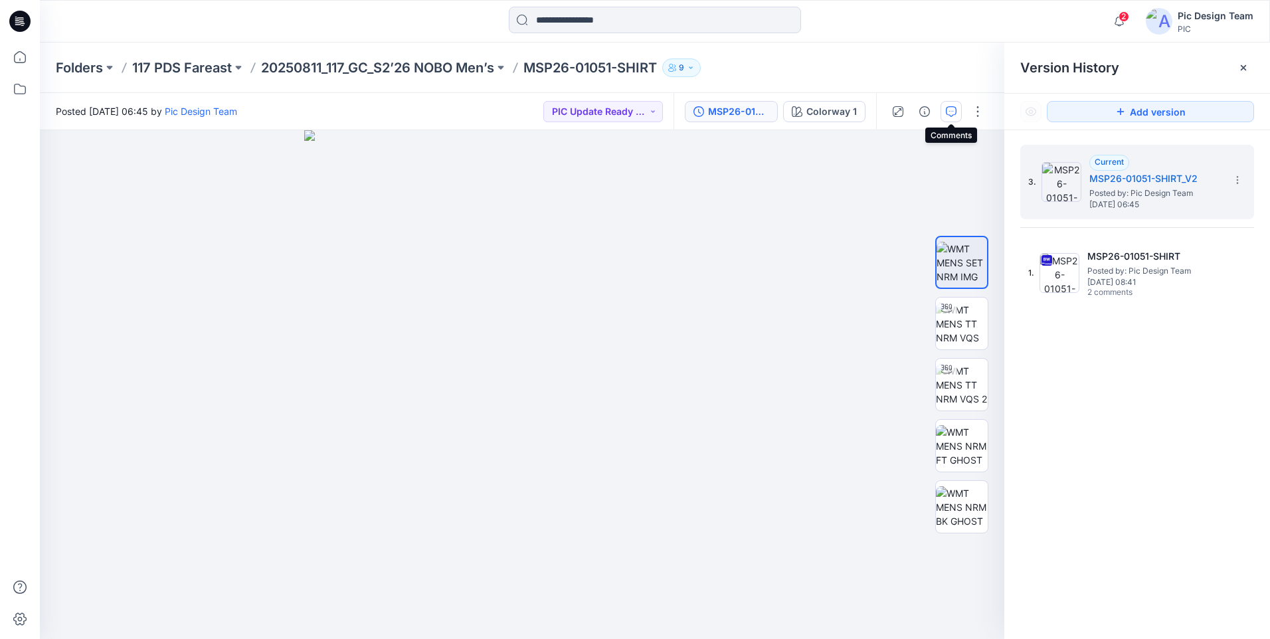
click at [946, 109] on icon "button" at bounding box center [951, 111] width 11 height 11
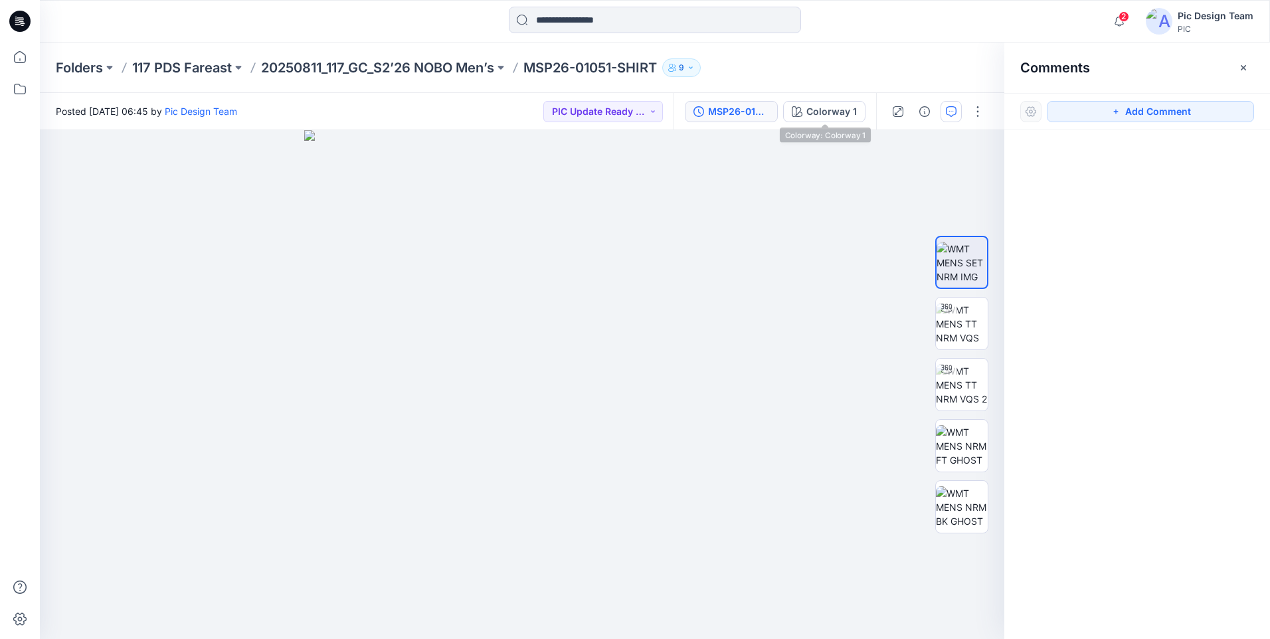
click at [758, 114] on div "MSP26-01051-SHIRT_V2" at bounding box center [738, 111] width 61 height 15
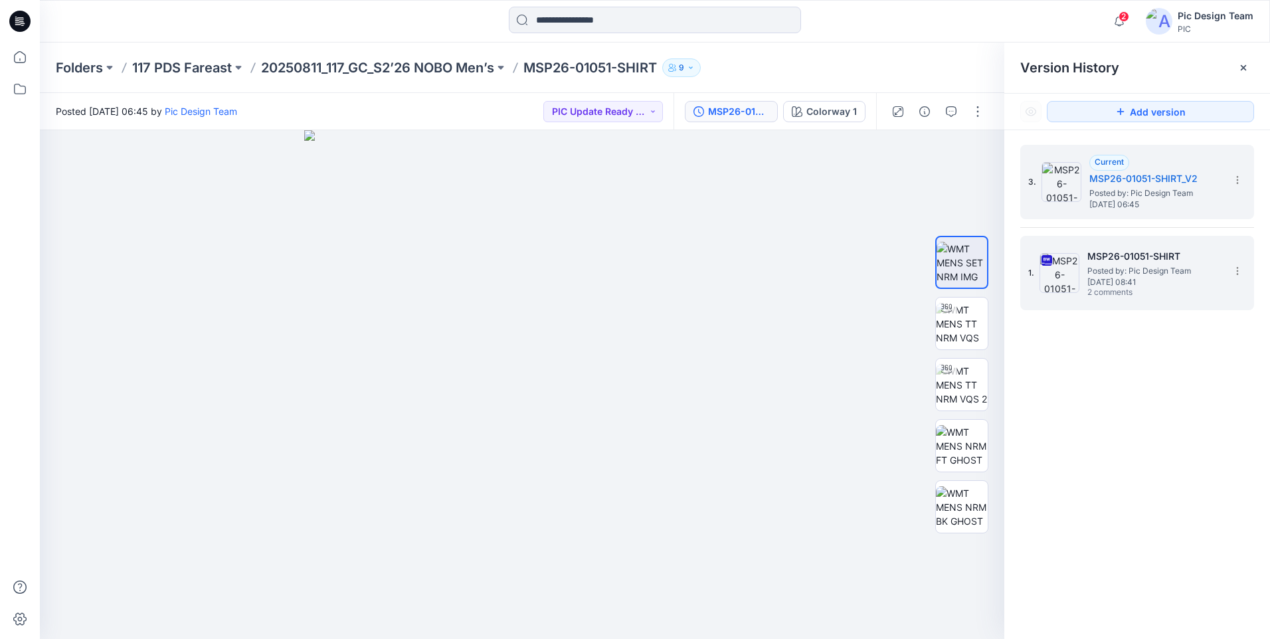
click at [1167, 264] on span "Posted by: Pic Design Team" at bounding box center [1153, 270] width 133 height 13
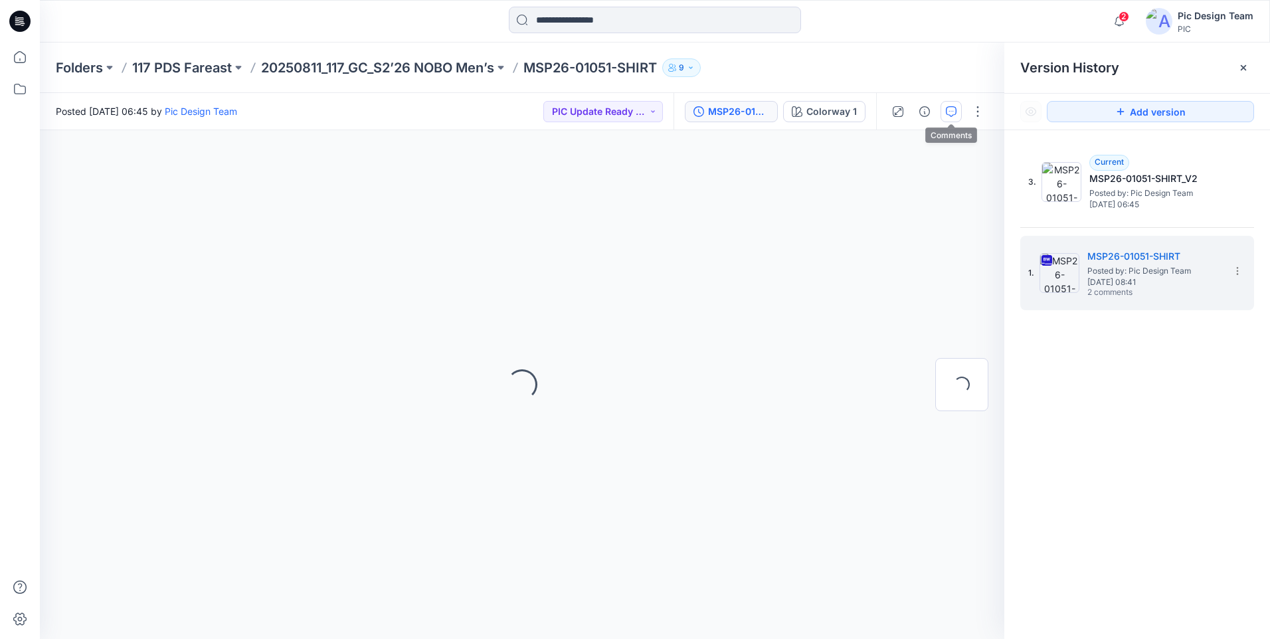
click at [955, 109] on icon "button" at bounding box center [951, 111] width 11 height 11
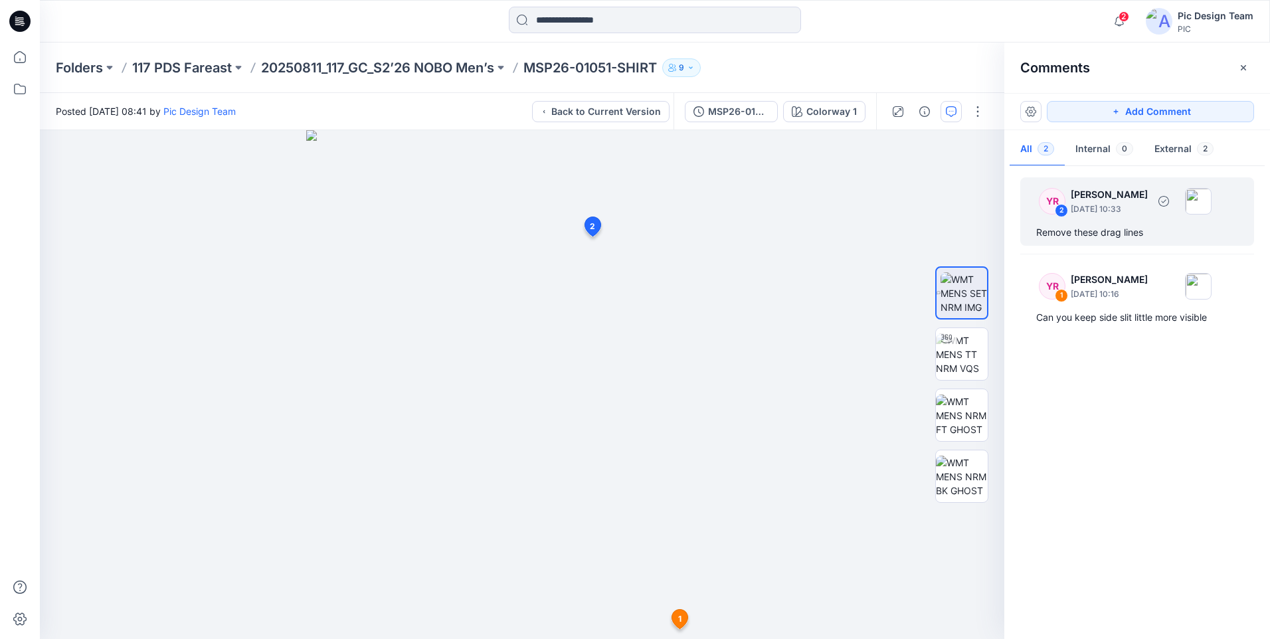
click at [1172, 232] on div "Remove these drag lines" at bounding box center [1137, 232] width 202 height 16
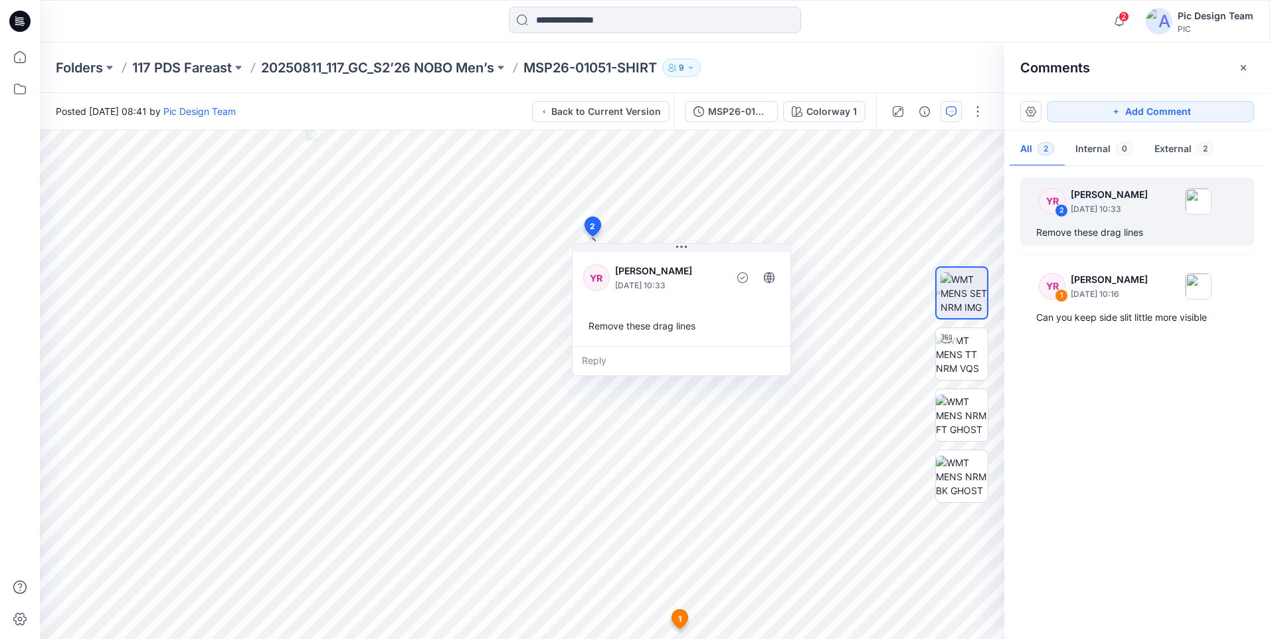
click at [898, 22] on div at bounding box center [654, 21] width 615 height 29
click at [29, 58] on icon at bounding box center [19, 57] width 29 height 29
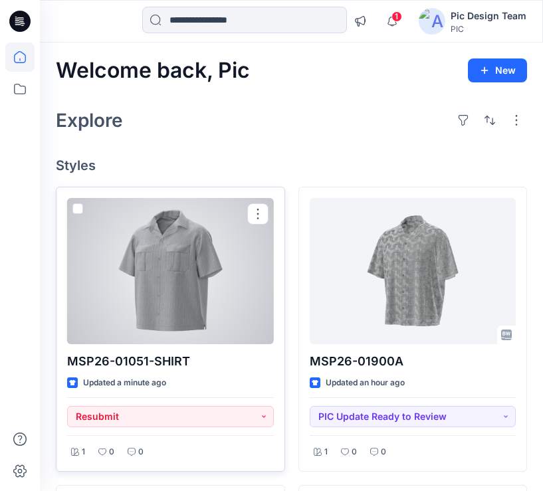
click at [224, 274] on div at bounding box center [170, 271] width 207 height 146
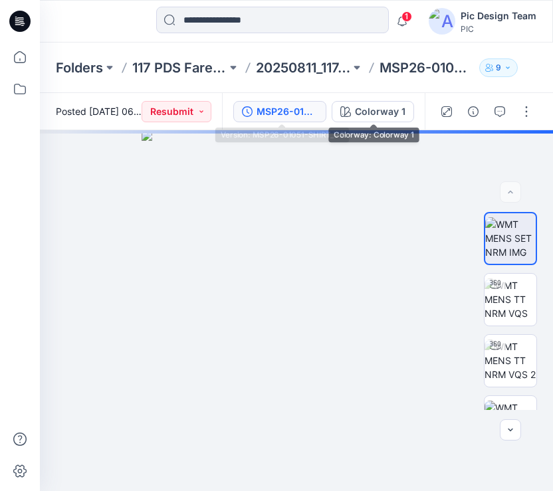
click at [308, 117] on div "MSP26-01051-SHIRT_V2" at bounding box center [286, 111] width 61 height 15
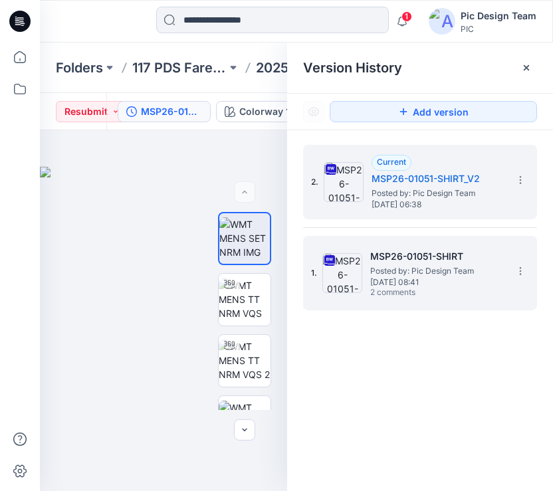
click at [436, 265] on span "Posted by: Pic Design Team" at bounding box center [436, 270] width 133 height 13
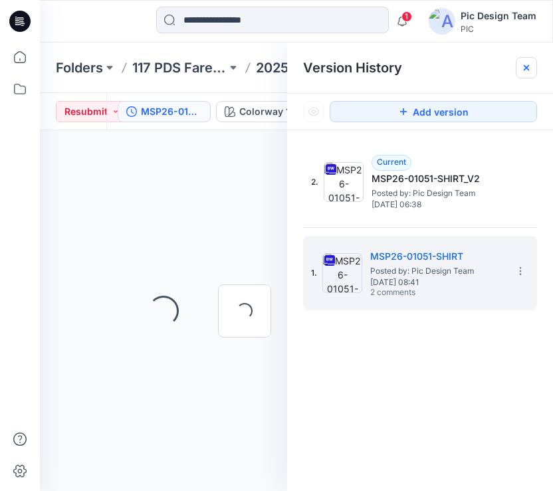
click at [521, 68] on icon at bounding box center [526, 67] width 11 height 11
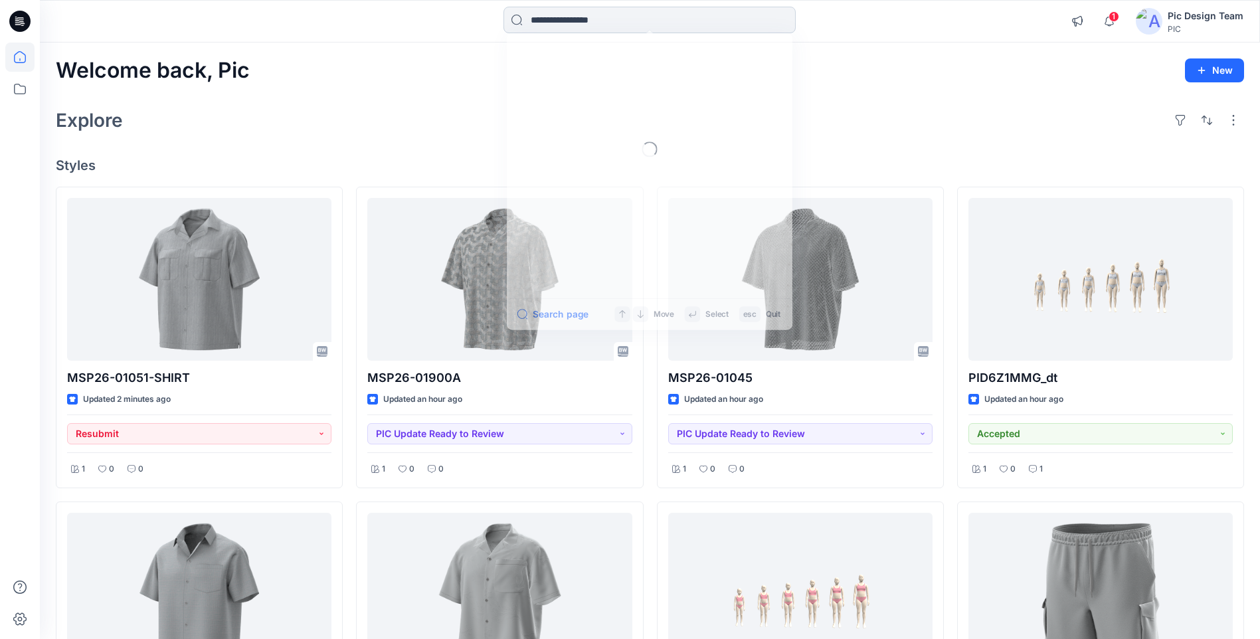
click at [571, 17] on input at bounding box center [649, 20] width 292 height 27
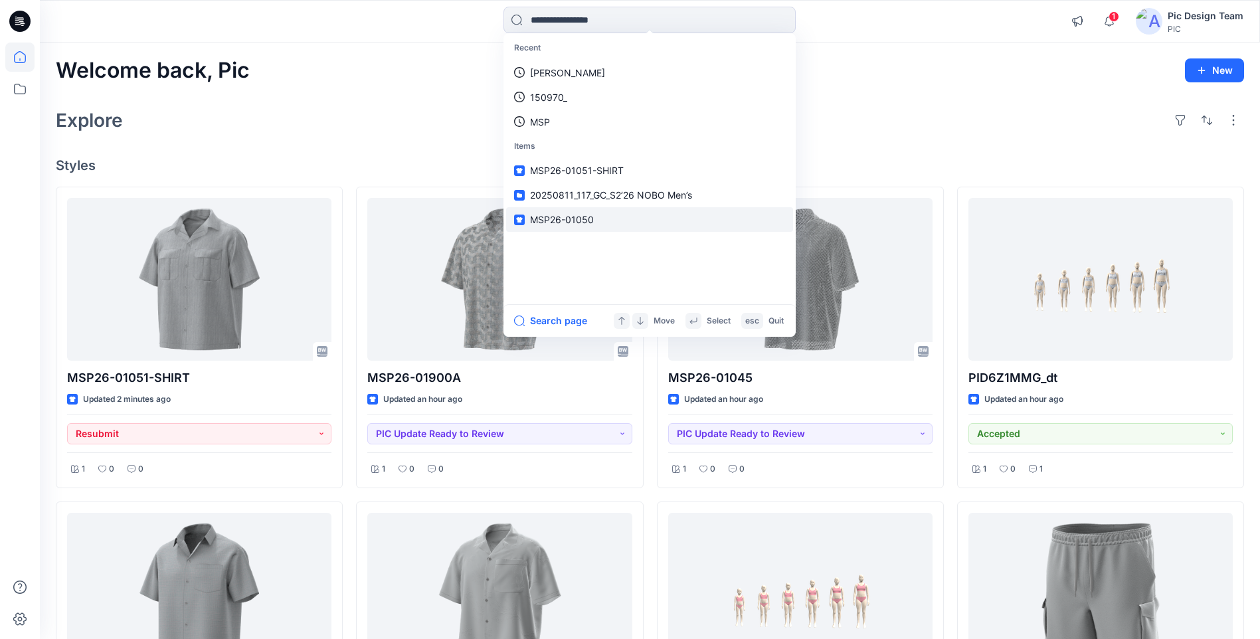
click at [584, 214] on p "MSP26-01050" at bounding box center [562, 220] width 64 height 14
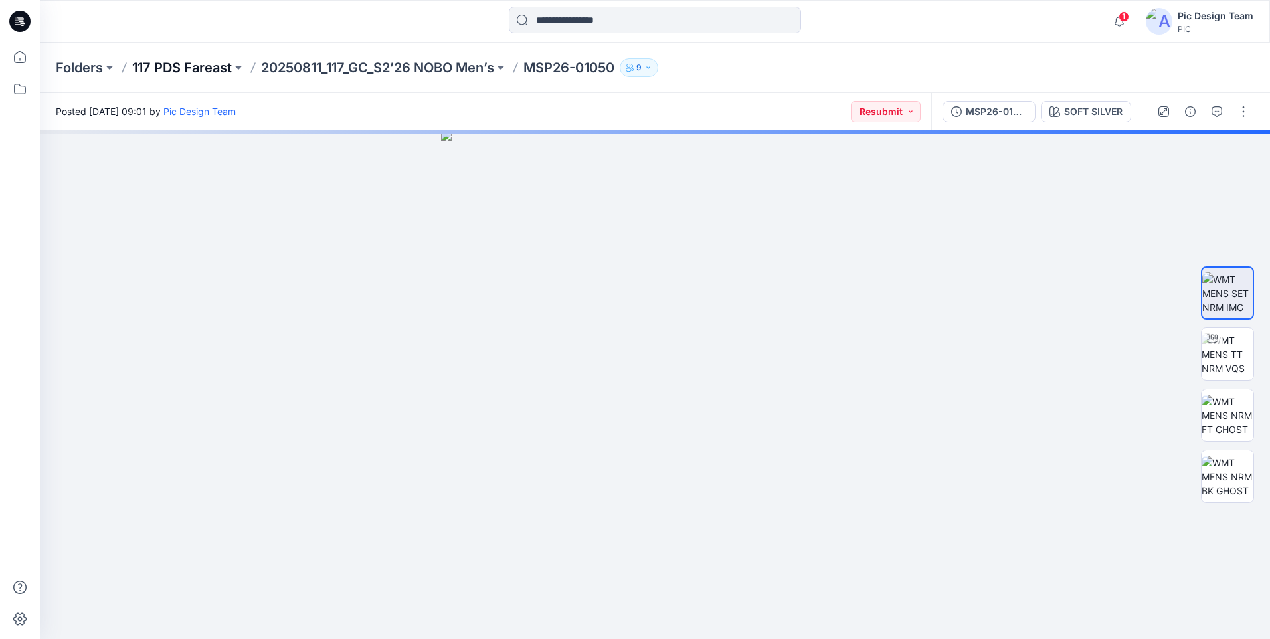
click at [177, 72] on p "117 PDS Fareast" at bounding box center [182, 67] width 100 height 19
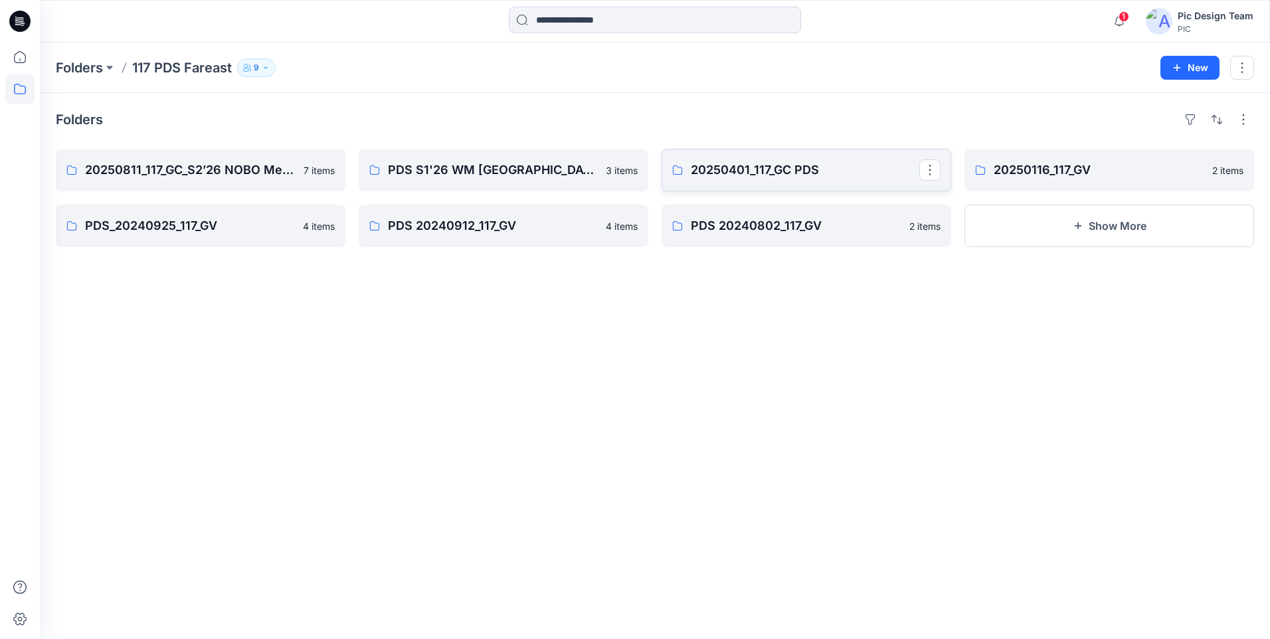
click at [717, 176] on p "20250401_117_GC PDS" at bounding box center [805, 170] width 228 height 19
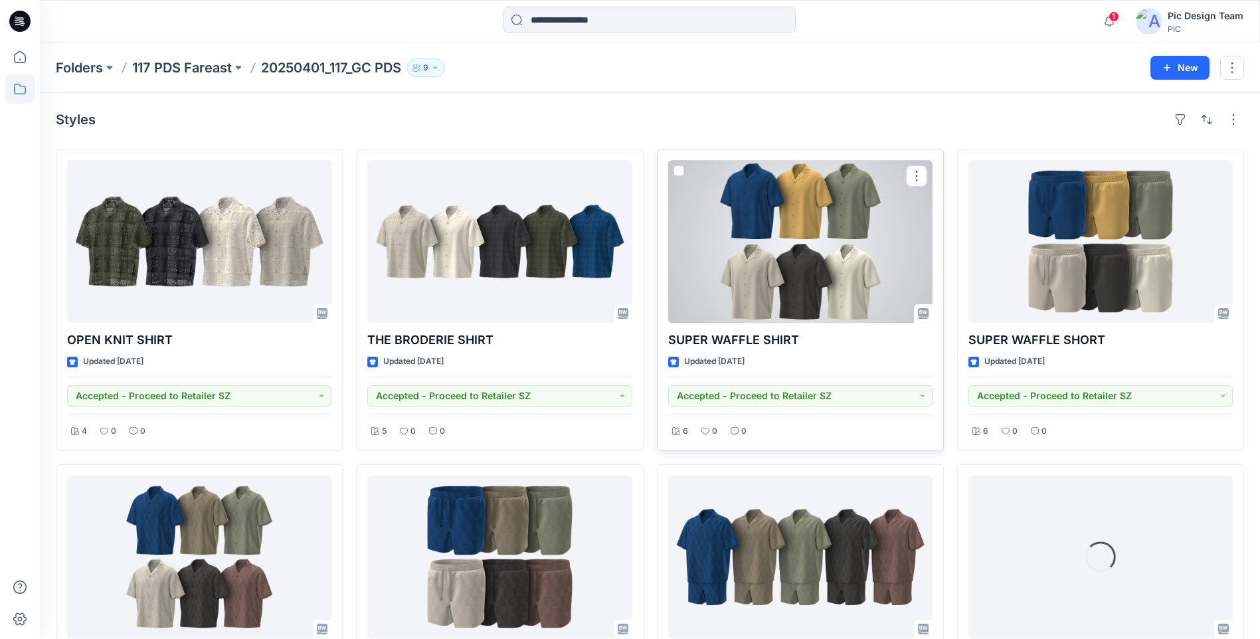
click at [780, 273] on div at bounding box center [800, 241] width 264 height 163
